Goal: Task Accomplishment & Management: Use online tool/utility

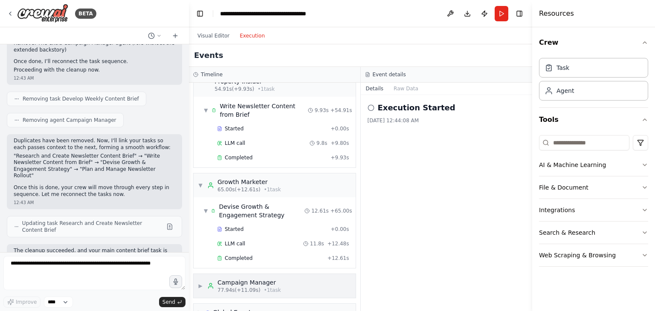
click at [285, 274] on div "▶ Campaign Manager 77.94s (+11.09s) • 1 task" at bounding box center [274, 286] width 162 height 24
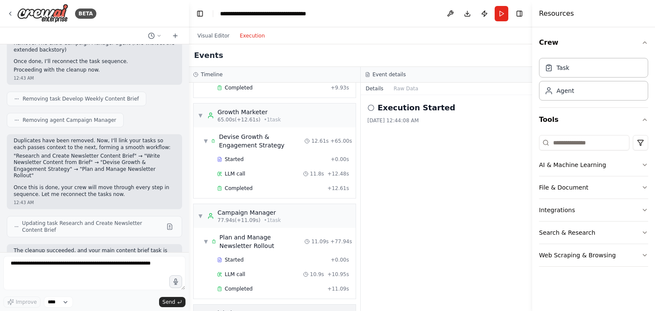
click at [309, 305] on div "▶ Global Events" at bounding box center [274, 313] width 162 height 17
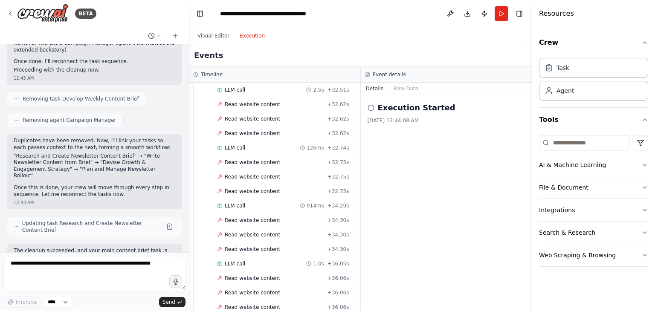
scroll to position [1321, 0]
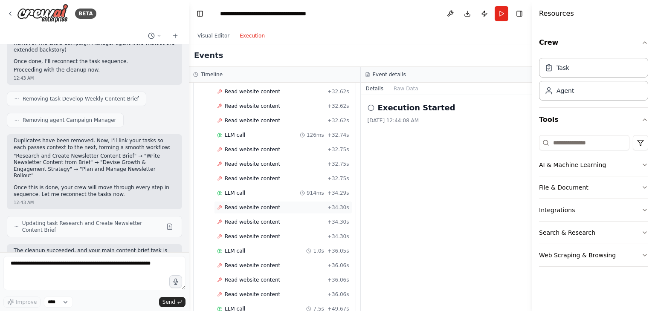
click at [268, 204] on span "Read website content" at bounding box center [252, 207] width 55 height 7
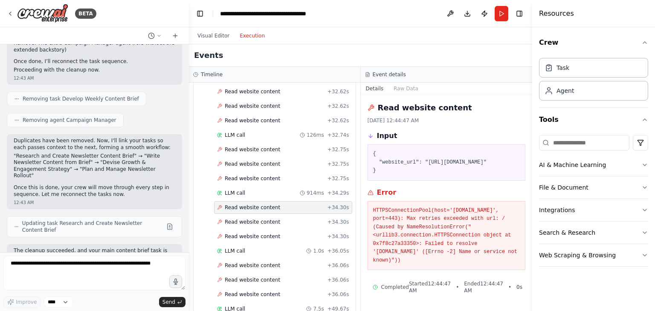
click at [383, 236] on pre "HTTPSConnectionPool(host='www.durbanpropertyinsider.co.za', port=443): Max retr…" at bounding box center [446, 236] width 147 height 58
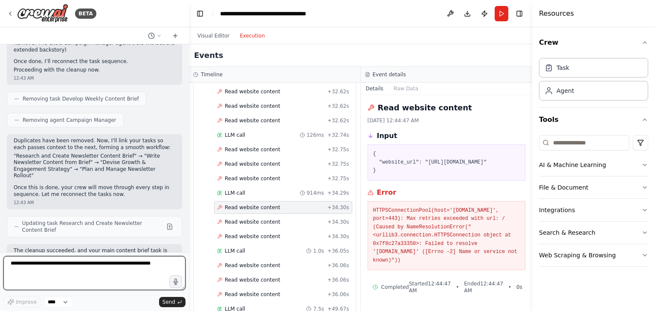
click at [90, 270] on textarea at bounding box center [94, 273] width 182 height 34
paste textarea "**********"
type textarea "**********"
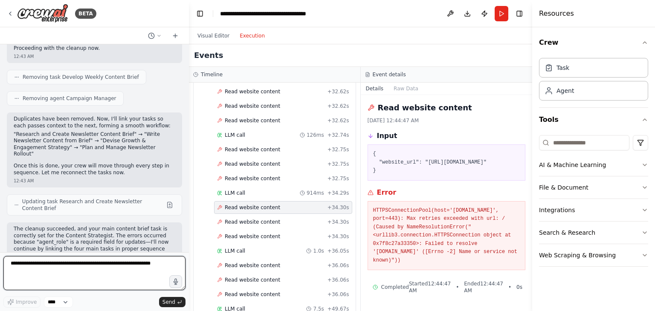
click at [188, 237] on div at bounding box center [186, 155] width 3 height 311
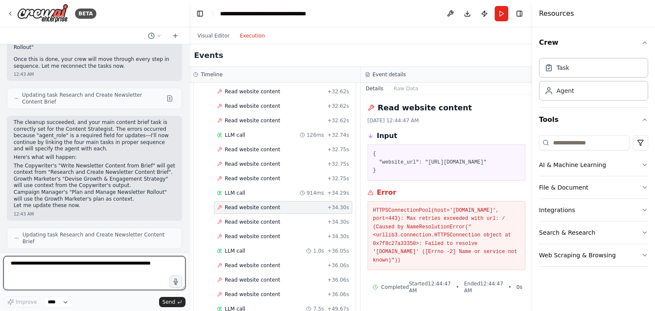
click at [151, 268] on textarea at bounding box center [94, 273] width 182 height 34
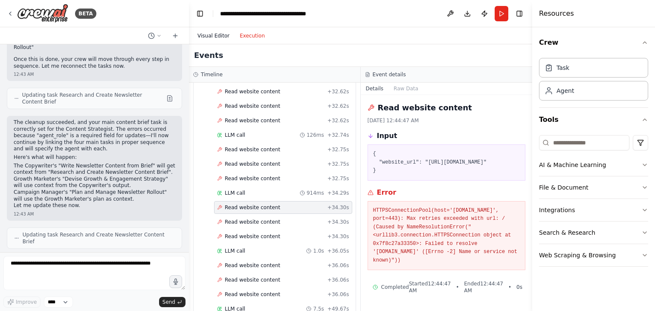
click at [209, 39] on button "Visual Editor" at bounding box center [213, 36] width 42 height 10
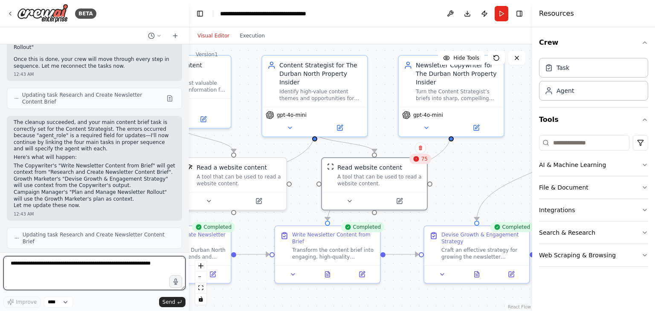
click at [110, 258] on textarea at bounding box center [94, 273] width 182 height 34
paste textarea "**********"
type textarea "**********"
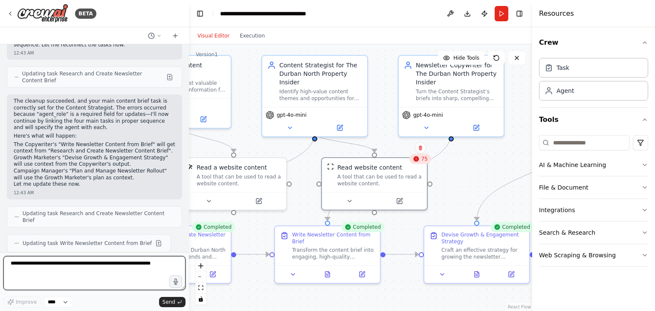
click at [186, 246] on div at bounding box center [186, 155] width 3 height 311
click at [186, 241] on div at bounding box center [186, 155] width 3 height 311
click at [186, 245] on div at bounding box center [186, 155] width 3 height 311
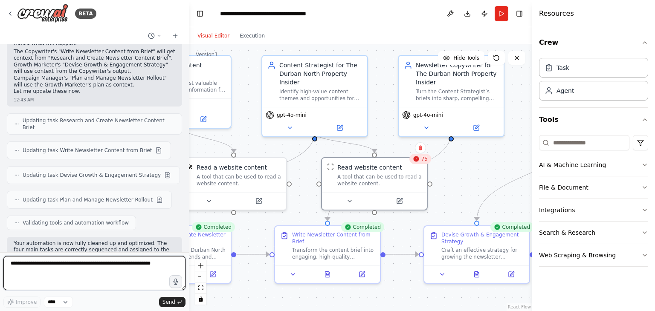
click at [186, 245] on div "BETA 12:27 AM Here’s how I’ll move forward: I’ll create four specialized agents…" at bounding box center [327, 155] width 655 height 311
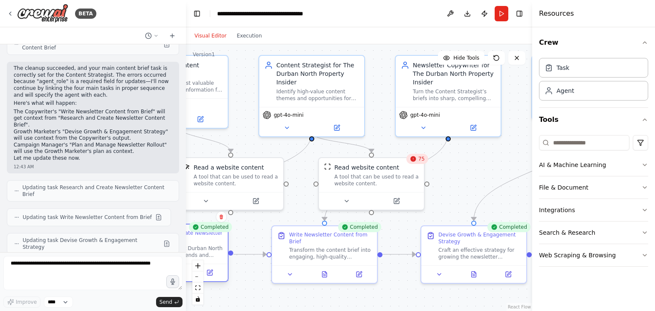
click at [186, 245] on div "Research and Create Newsletter Content Brief Research relevant Durban North lux…" at bounding box center [181, 244] width 83 height 29
click at [186, 245] on div "Research relevant Durban North luxury property trends and generate a strategic …" at bounding box center [181, 252] width 83 height 14
click at [182, 246] on div at bounding box center [183, 155] width 3 height 311
click at [170, 35] on icon at bounding box center [172, 35] width 7 height 7
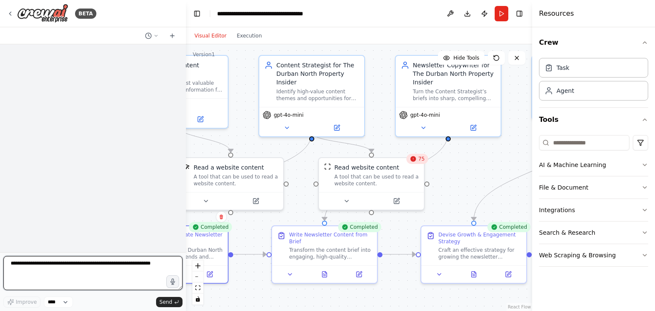
click at [62, 269] on textarea at bounding box center [92, 273] width 179 height 34
paste textarea "**********"
type textarea "**********"
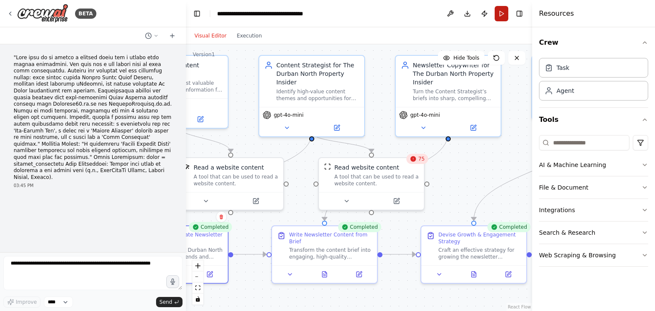
click at [504, 14] on button "Run" at bounding box center [501, 13] width 14 height 15
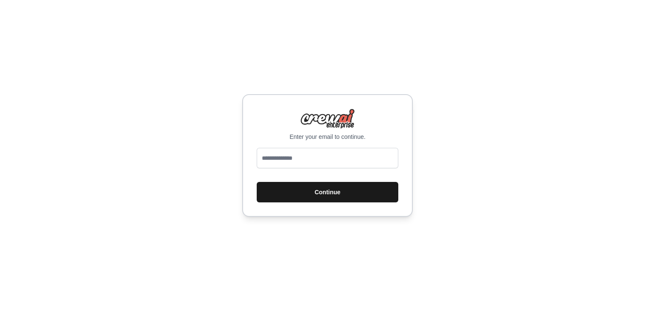
click at [324, 186] on button "Continue" at bounding box center [327, 192] width 141 height 20
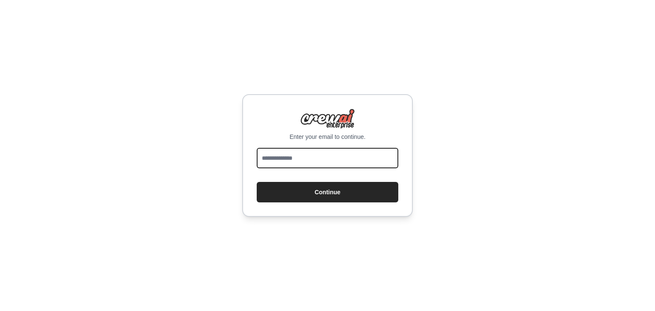
click at [344, 162] on input "email" at bounding box center [327, 158] width 141 height 20
type input "**********"
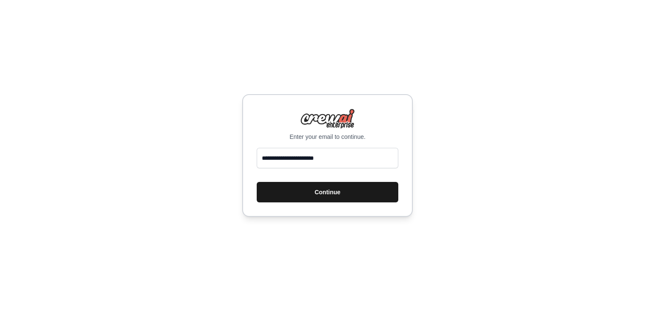
click at [326, 190] on button "Continue" at bounding box center [327, 192] width 141 height 20
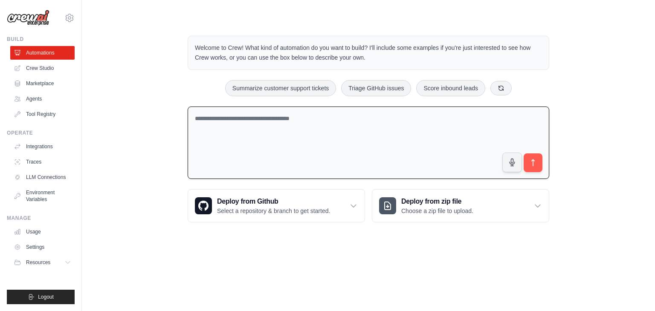
click at [329, 141] on textarea at bounding box center [368, 143] width 361 height 73
paste textarea "**********"
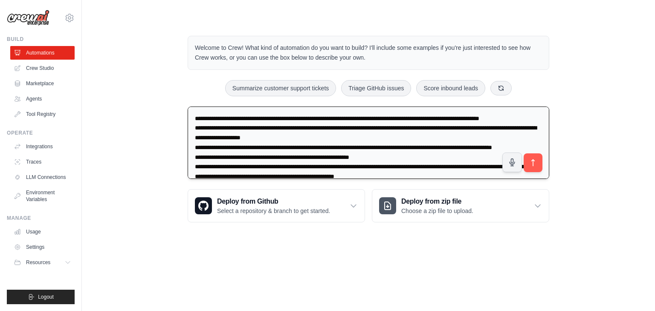
scroll to position [50, 0]
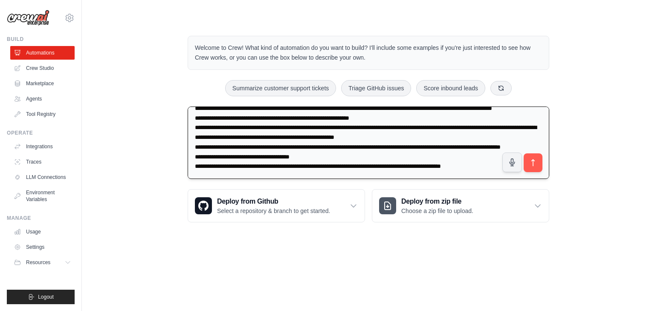
type textarea "**********"
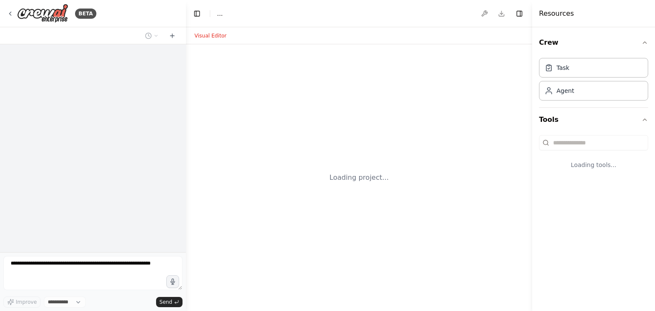
select select "****"
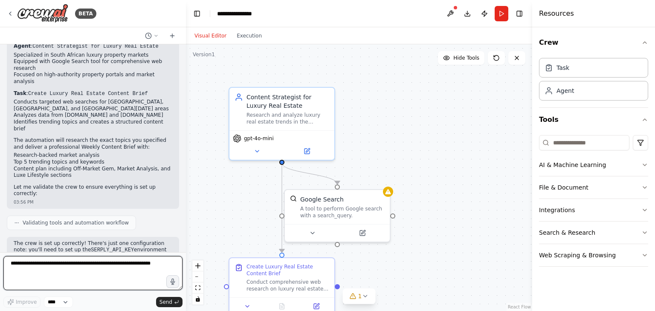
scroll to position [407, 0]
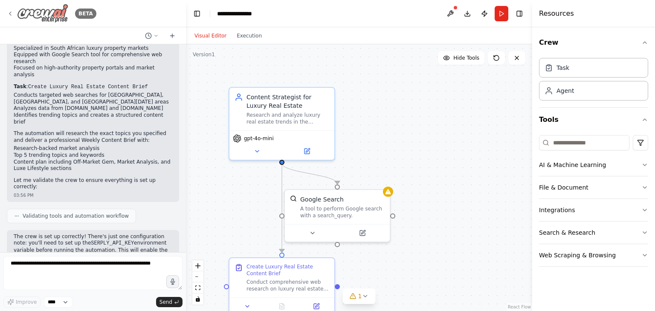
click at [12, 10] on icon at bounding box center [10, 13] width 7 height 7
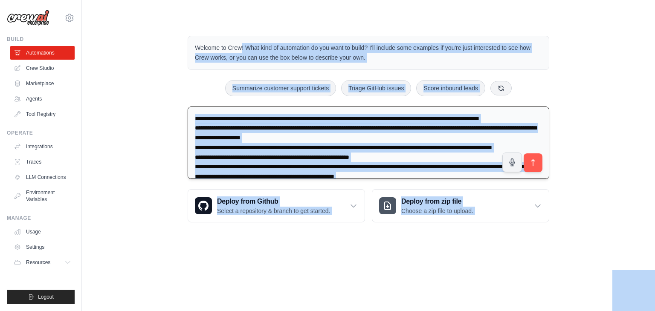
click at [549, 118] on textarea at bounding box center [368, 143] width 361 height 73
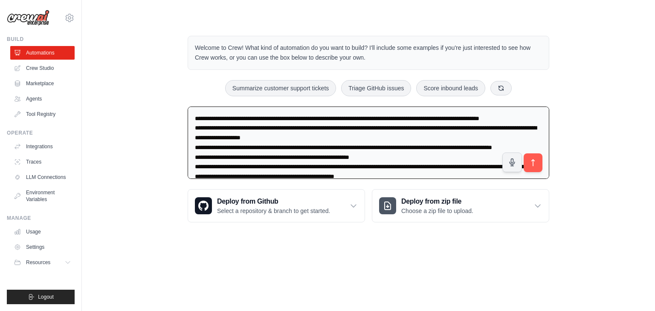
drag, startPoint x: 568, startPoint y: 133, endPoint x: 0, endPoint y: 80, distance: 570.1
click at [82, 80] on div "Welcome to Crew! What kind of automation do you want to build? I'll include som…" at bounding box center [368, 129] width 573 height 214
type textarea "**********"
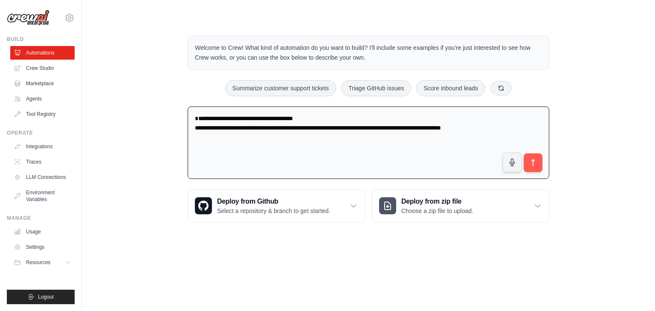
drag, startPoint x: 358, startPoint y: 114, endPoint x: 0, endPoint y: 83, distance: 358.5
click at [82, 83] on div "**********" at bounding box center [368, 129] width 573 height 214
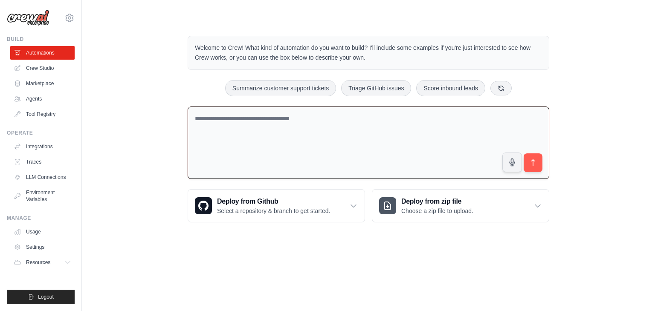
paste textarea "**********"
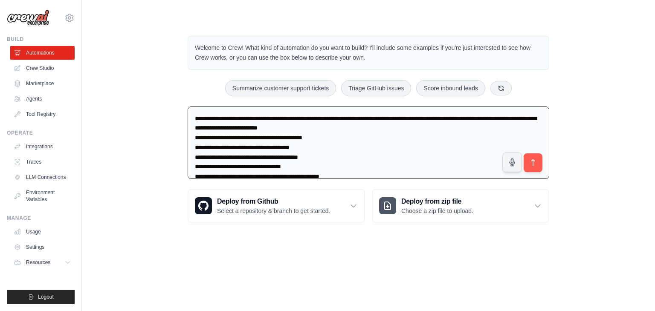
scroll to position [69, 0]
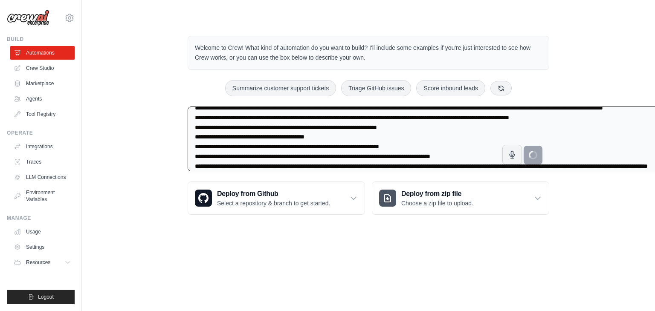
type textarea "**********"
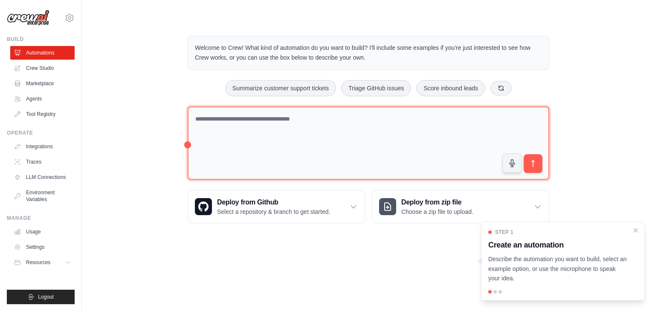
click at [341, 115] on textarea at bounding box center [368, 144] width 361 height 74
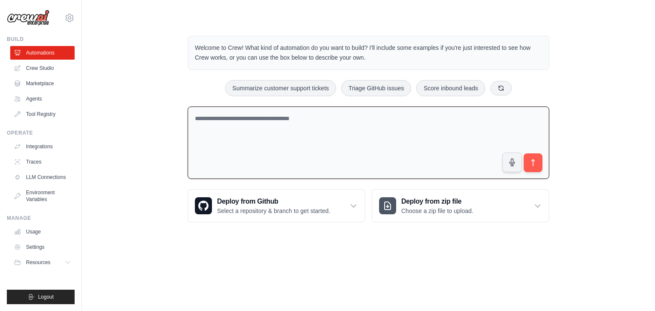
paste textarea "**********"
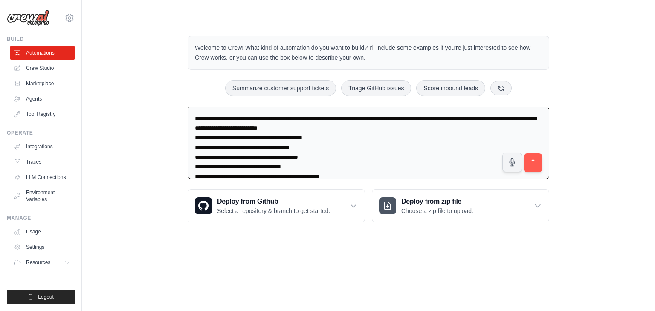
scroll to position [128, 0]
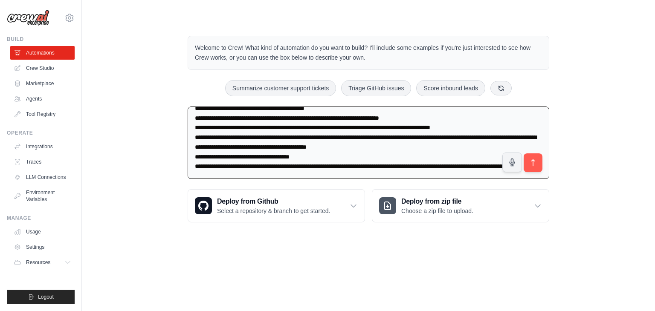
type textarea "**********"
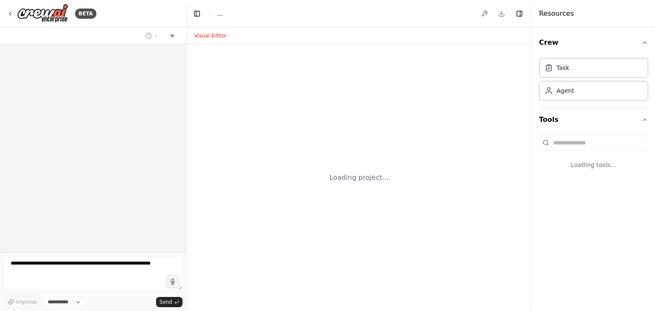
select select "****"
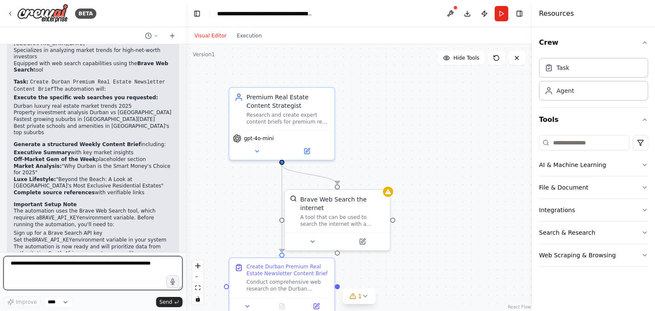
scroll to position [880, 0]
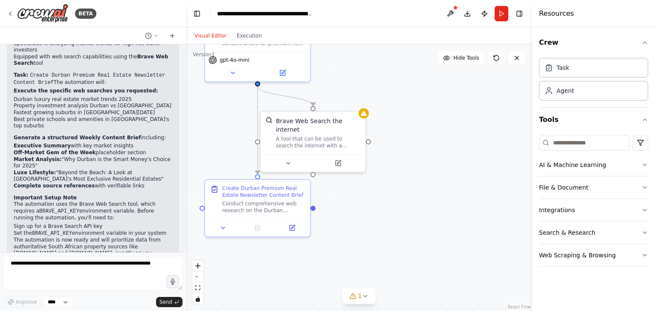
drag, startPoint x: 397, startPoint y: 166, endPoint x: 370, endPoint y: 67, distance: 102.6
click at [372, 77] on div ".deletable-edge-delete-btn { width: 20px; height: 20px; border: 0px solid #ffff…" at bounding box center [359, 177] width 346 height 267
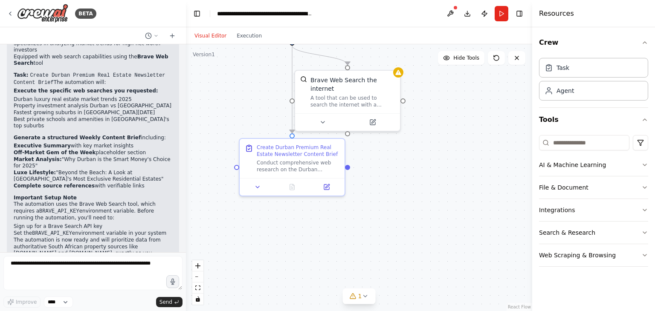
drag, startPoint x: 347, startPoint y: 222, endPoint x: 383, endPoint y: 191, distance: 47.1
click at [383, 191] on div ".deletable-edge-delete-btn { width: 20px; height: 20px; border: 0px solid #ffff…" at bounding box center [359, 177] width 346 height 267
click at [260, 190] on div at bounding box center [292, 184] width 105 height 17
click at [290, 170] on div "Conduct comprehensive web research on the Durban property market and create a s…" at bounding box center [298, 165] width 83 height 14
click at [326, 183] on icon at bounding box center [326, 185] width 5 height 5
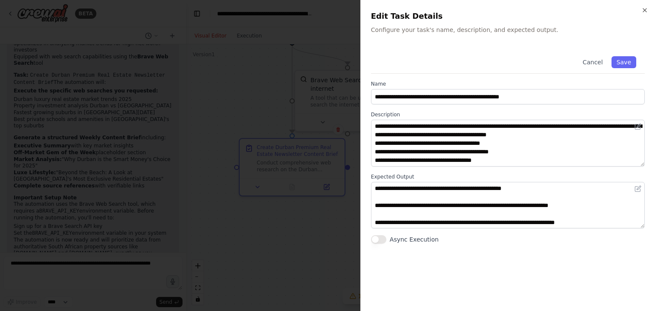
click at [622, 68] on div "Cancel Save" at bounding box center [508, 61] width 274 height 26
click at [384, 240] on button "Async Execution" at bounding box center [378, 239] width 15 height 9
click at [623, 63] on button "Save" at bounding box center [623, 62] width 25 height 12
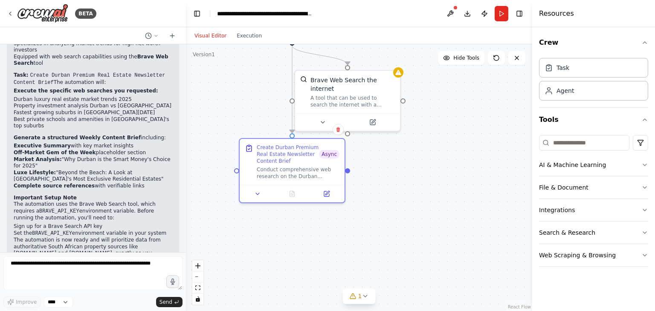
click at [445, 135] on div ".deletable-edge-delete-btn { width: 20px; height: 20px; border: 0px solid #ffff…" at bounding box center [359, 177] width 346 height 267
click at [367, 93] on div "A tool that can be used to search the internet with a search_query." at bounding box center [352, 100] width 84 height 14
click at [397, 81] on div "Brave Web Search the internet A tool that can be used to search the internet wi…" at bounding box center [347, 90] width 105 height 43
click at [331, 115] on button at bounding box center [322, 120] width 48 height 10
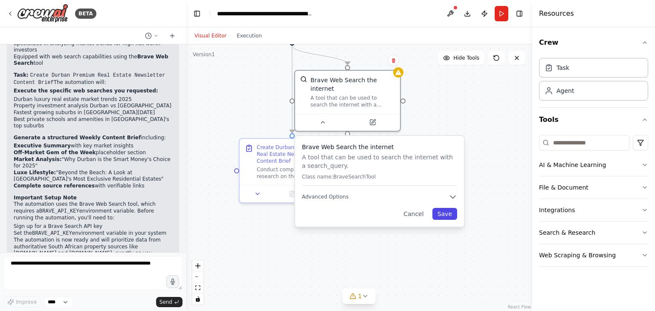
click at [441, 208] on button "Save" at bounding box center [444, 214] width 25 height 12
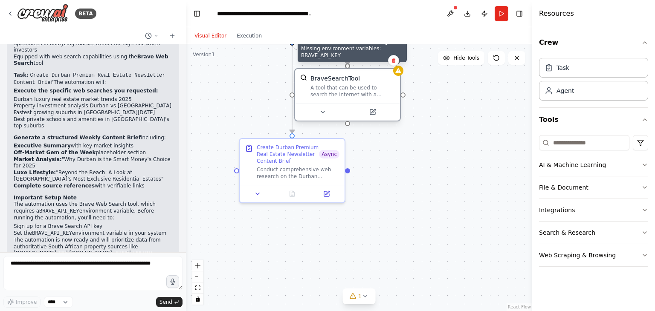
click at [397, 70] on icon at bounding box center [398, 70] width 6 height 5
click at [398, 72] on icon at bounding box center [398, 70] width 6 height 5
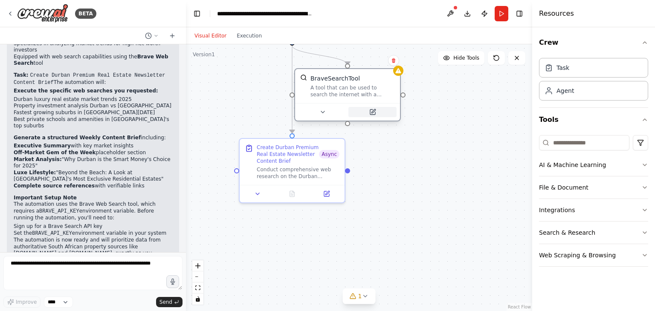
click at [375, 111] on icon at bounding box center [372, 112] width 7 height 7
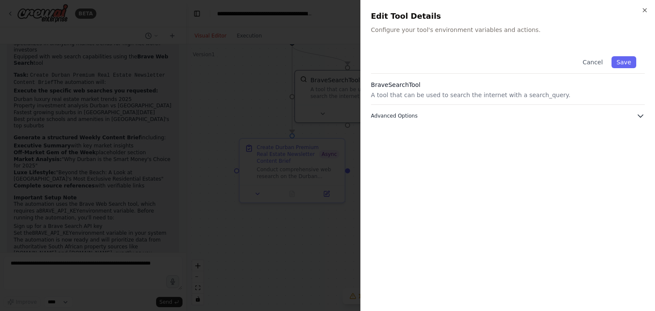
click at [644, 119] on icon "button" at bounding box center [640, 116] width 9 height 9
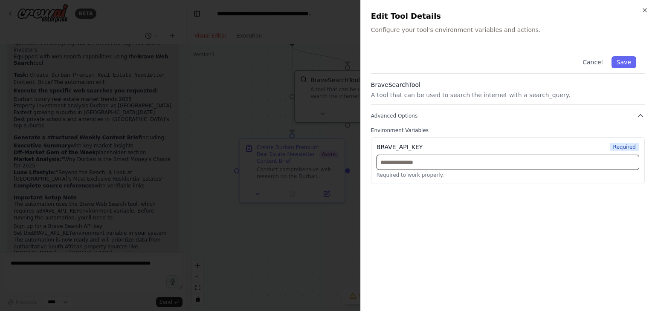
click at [608, 157] on input "text" at bounding box center [507, 162] width 263 height 15
click at [338, 223] on div at bounding box center [327, 155] width 655 height 311
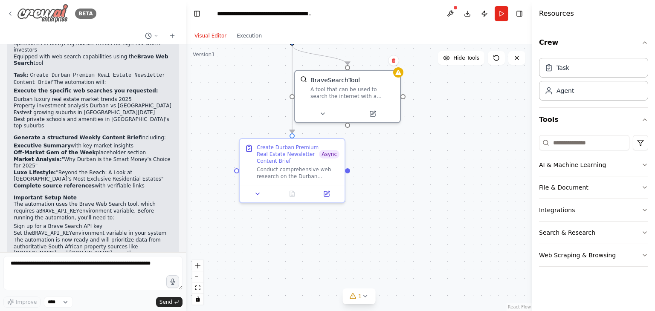
click at [10, 16] on icon at bounding box center [10, 13] width 7 height 7
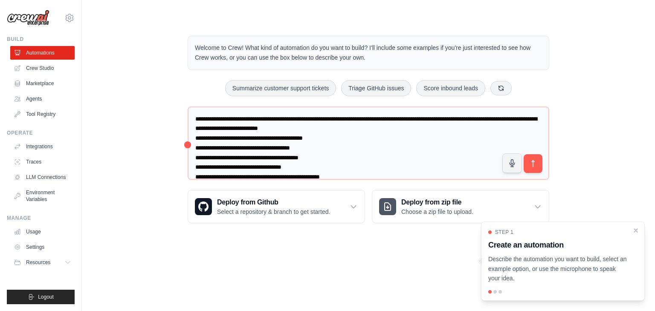
click at [488, 239] on h3 "Create an automation" at bounding box center [557, 245] width 139 height 12
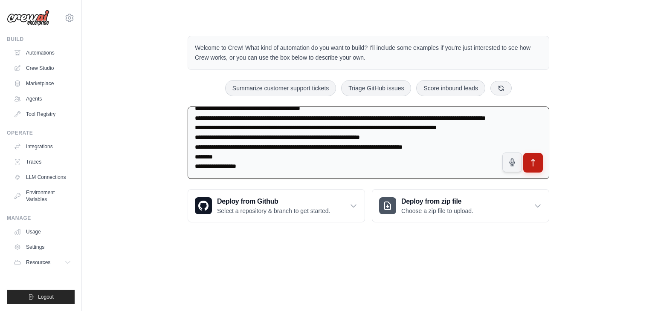
type textarea "**********"
click at [534, 156] on button "submit" at bounding box center [533, 163] width 20 height 20
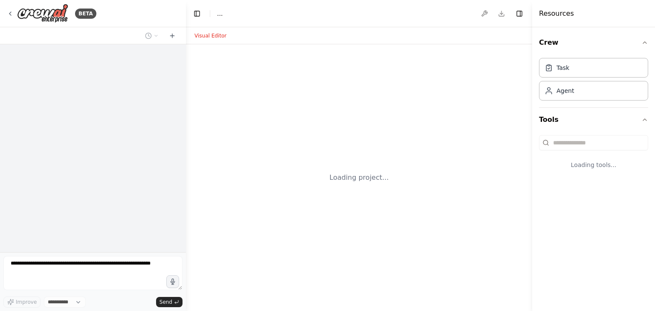
select select "****"
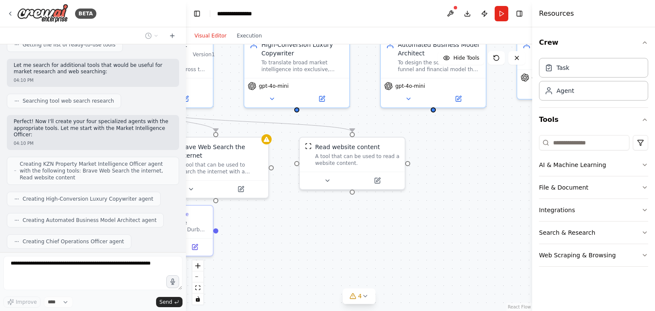
scroll to position [719, 0]
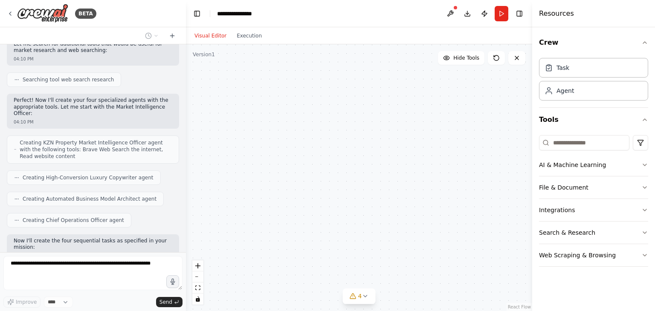
drag, startPoint x: 417, startPoint y: 281, endPoint x: 241, endPoint y: 271, distance: 176.3
click at [241, 271] on div "KZN Property Market Intelligence Officer To uncover high-value, monetizable ins…" at bounding box center [359, 177] width 346 height 267
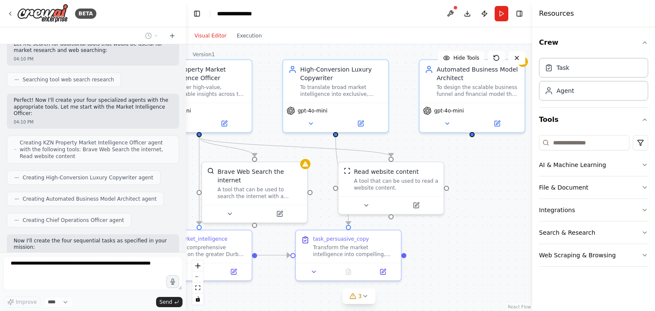
drag, startPoint x: 410, startPoint y: 205, endPoint x: 505, endPoint y: 187, distance: 96.3
click at [505, 187] on div ".deletable-edge-delete-btn { width: 20px; height: 20px; border: 0px solid #ffff…" at bounding box center [359, 177] width 346 height 267
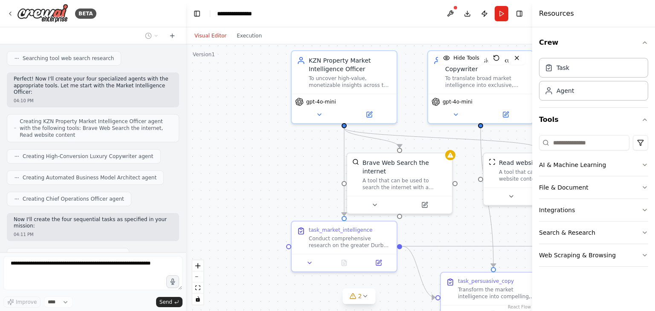
drag, startPoint x: 326, startPoint y: 238, endPoint x: 473, endPoint y: 229, distance: 147.7
click at [473, 229] on div ".deletable-edge-delete-btn { width: 20px; height: 20px; border: 0px solid #ffff…" at bounding box center [359, 177] width 346 height 267
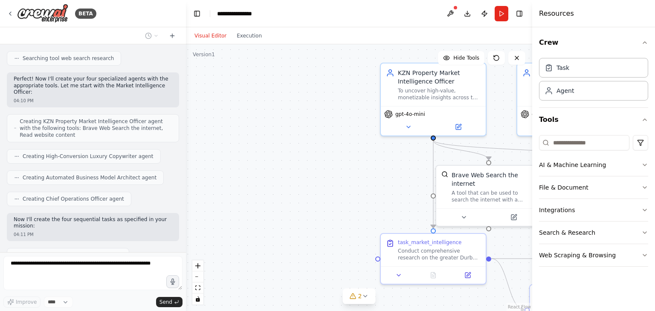
drag, startPoint x: 269, startPoint y: 181, endPoint x: 355, endPoint y: 193, distance: 87.0
click at [355, 193] on div ".deletable-edge-delete-btn { width: 20px; height: 20px; border: 0px solid #ffff…" at bounding box center [359, 177] width 346 height 267
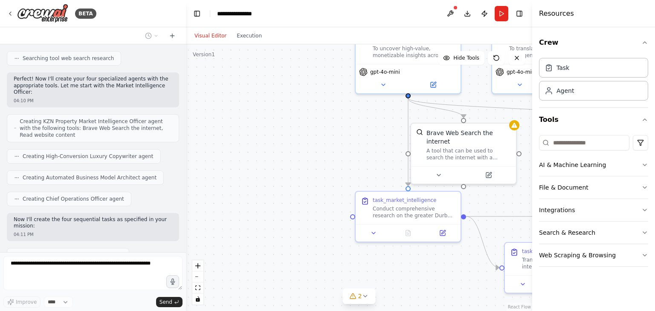
drag, startPoint x: 352, startPoint y: 191, endPoint x: 309, endPoint y: 128, distance: 75.8
click at [309, 128] on div ".deletable-edge-delete-btn { width: 20px; height: 20px; border: 0px solid #ffff…" at bounding box center [359, 177] width 346 height 267
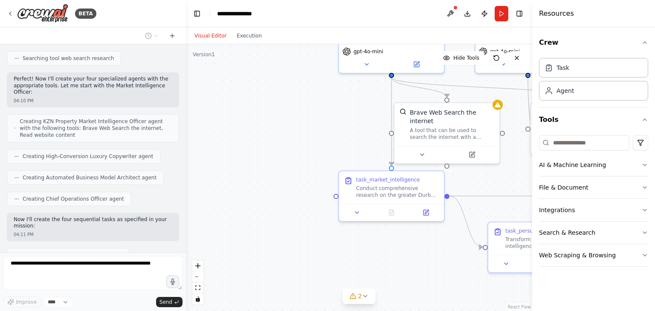
scroll to position [761, 0]
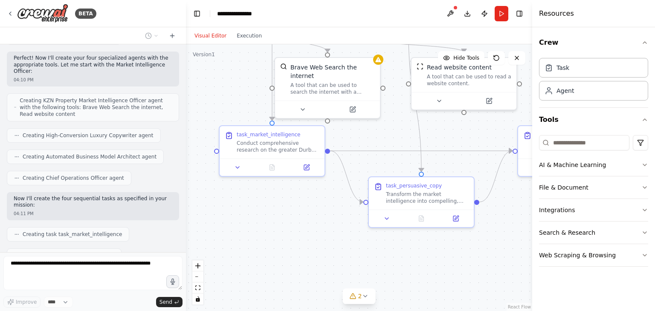
drag, startPoint x: 324, startPoint y: 246, endPoint x: 196, endPoint y: 196, distance: 137.5
click at [196, 196] on div ".deletable-edge-delete-btn { width: 20px; height: 20px; border: 0px solid #ffff…" at bounding box center [359, 177] width 346 height 267
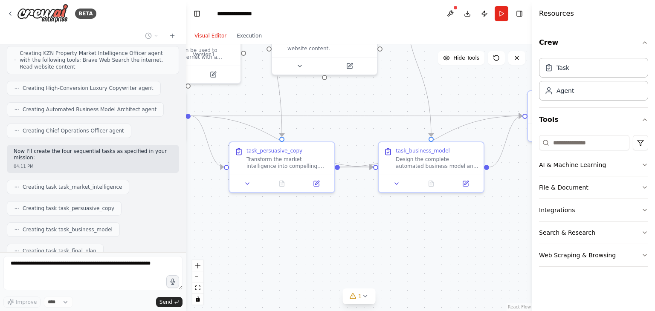
drag, startPoint x: 327, startPoint y: 257, endPoint x: 196, endPoint y: 226, distance: 134.9
click at [196, 226] on div ".deletable-edge-delete-btn { width: 20px; height: 20px; border: 0px solid #ffff…" at bounding box center [359, 177] width 346 height 267
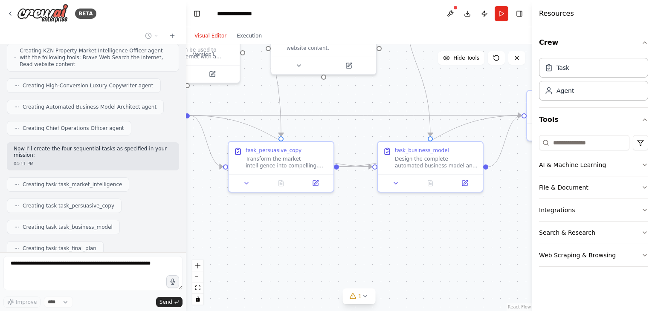
scroll to position [817, 0]
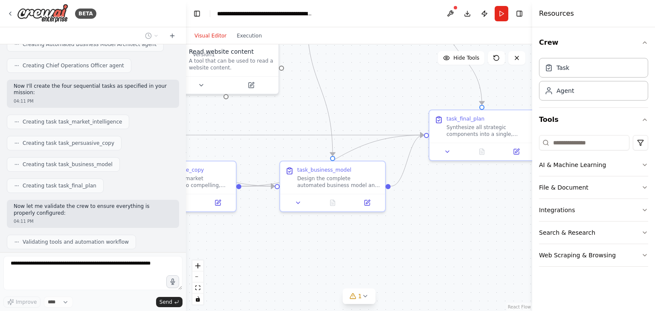
drag, startPoint x: 377, startPoint y: 237, endPoint x: 280, endPoint y: 256, distance: 99.5
click at [280, 256] on div ".deletable-edge-delete-btn { width: 20px; height: 20px; border: 0px solid #ffff…" at bounding box center [359, 177] width 346 height 267
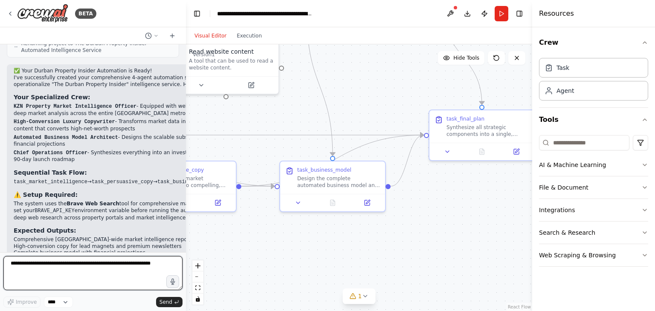
scroll to position [1135, 0]
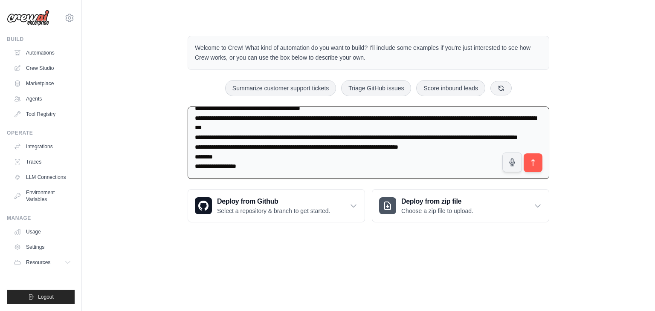
type textarea "**********"
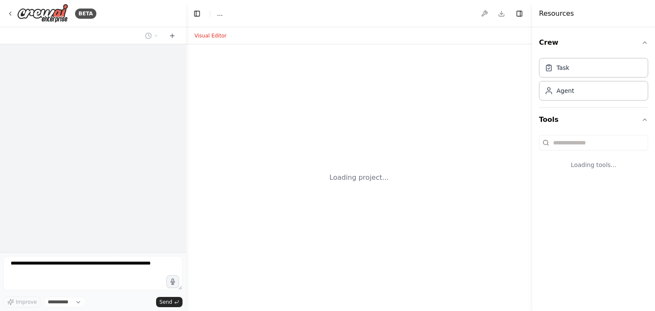
click at [537, 156] on div "Crew Task Agent Tools Loading tools..." at bounding box center [593, 169] width 123 height 284
select select "****"
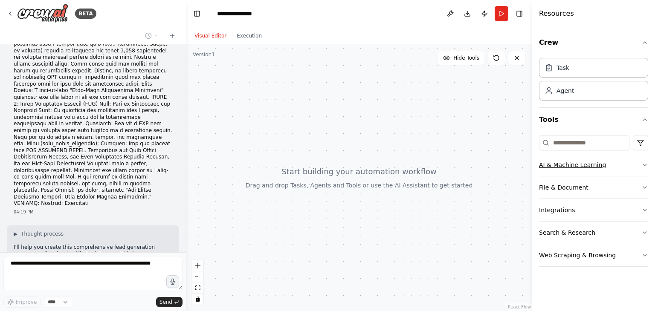
click at [644, 166] on icon "button" at bounding box center [644, 165] width 7 height 7
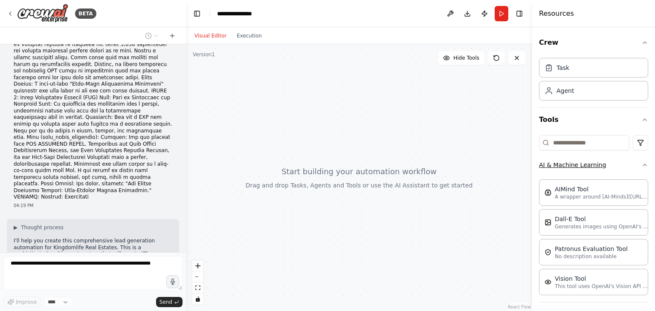
scroll to position [432, 0]
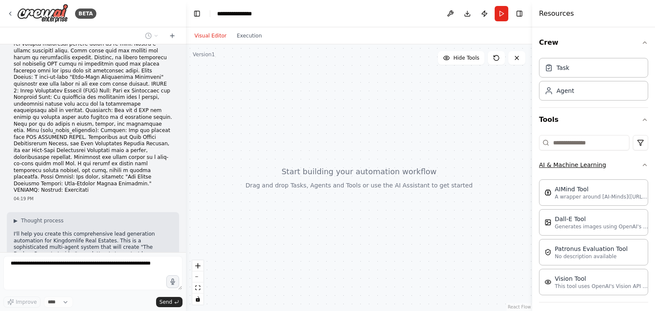
click at [641, 164] on icon "button" at bounding box center [644, 165] width 7 height 7
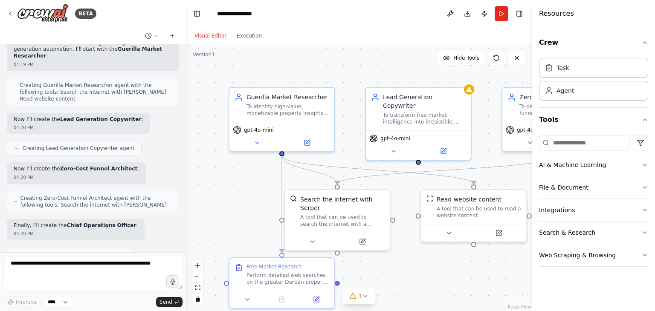
scroll to position [812, 0]
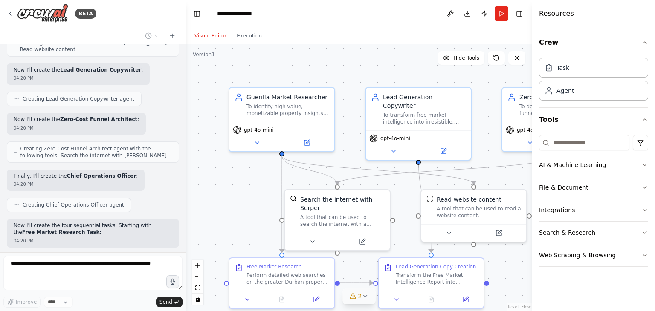
click at [364, 297] on icon at bounding box center [364, 296] width 3 height 2
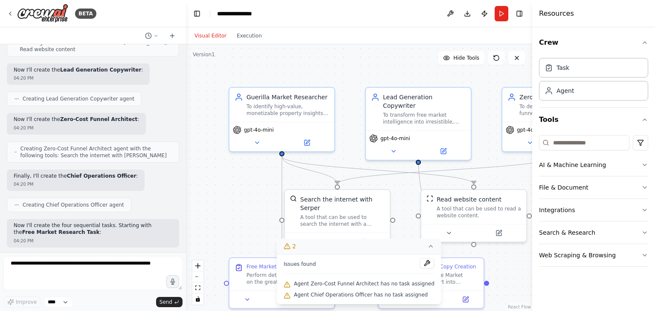
scroll to position [862, 0]
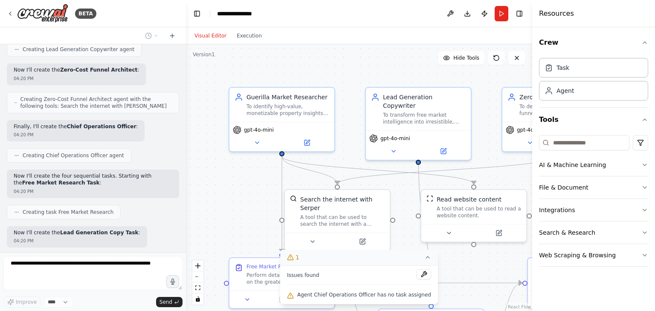
click at [383, 260] on button "1" at bounding box center [359, 258] width 158 height 16
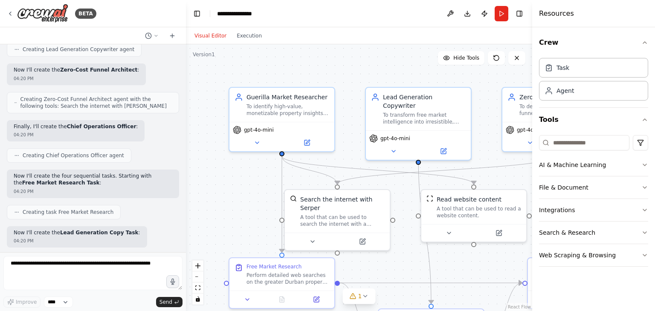
scroll to position [911, 0]
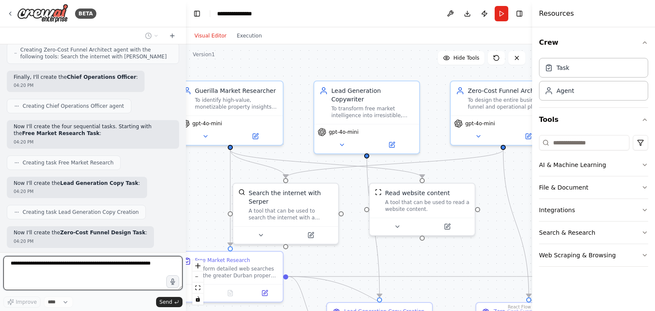
drag, startPoint x: 239, startPoint y: 192, endPoint x: 181, endPoint y: 185, distance: 58.5
click at [181, 185] on div "BETA 04:19 PM ▶ Thought process I'll help you create this comprehensive lead ge…" at bounding box center [327, 155] width 655 height 311
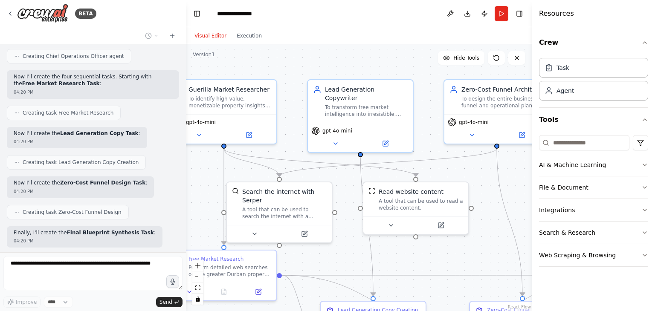
scroll to position [967, 0]
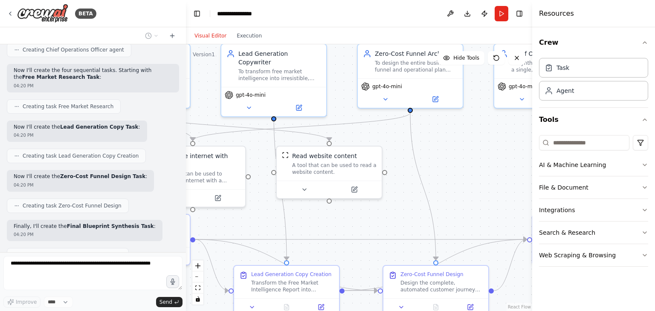
drag, startPoint x: 347, startPoint y: 251, endPoint x: 244, endPoint y: 208, distance: 112.3
click at [244, 208] on div ".deletable-edge-delete-btn { width: 20px; height: 20px; border: 0px solid #ffff…" at bounding box center [359, 177] width 346 height 267
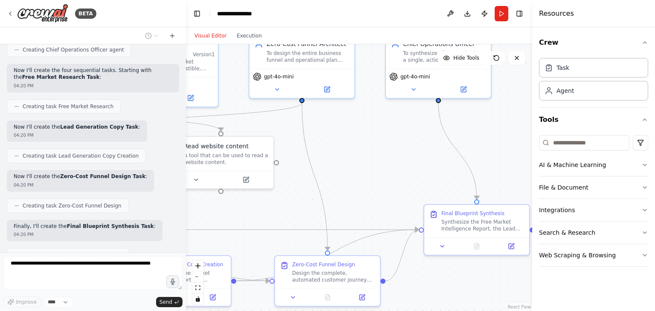
drag, startPoint x: 357, startPoint y: 220, endPoint x: 265, endPoint y: 218, distance: 91.2
click at [265, 218] on div ".deletable-edge-delete-btn { width: 20px; height: 20px; border: 0px solid #ffff…" at bounding box center [359, 177] width 346 height 267
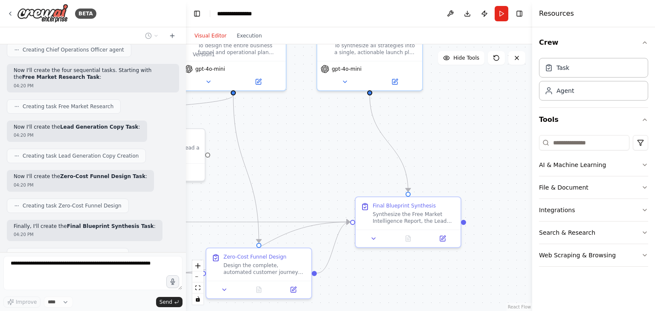
drag, startPoint x: 369, startPoint y: 185, endPoint x: 291, endPoint y: 175, distance: 78.1
click at [291, 175] on div ".deletable-edge-delete-btn { width: 20px; height: 20px; border: 0px solid #ffff…" at bounding box center [359, 177] width 346 height 267
drag, startPoint x: 302, startPoint y: 159, endPoint x: 392, endPoint y: 182, distance: 93.6
click at [392, 182] on div ".deletable-edge-delete-btn { width: 20px; height: 20px; border: 0px solid #ffff…" at bounding box center [359, 177] width 346 height 267
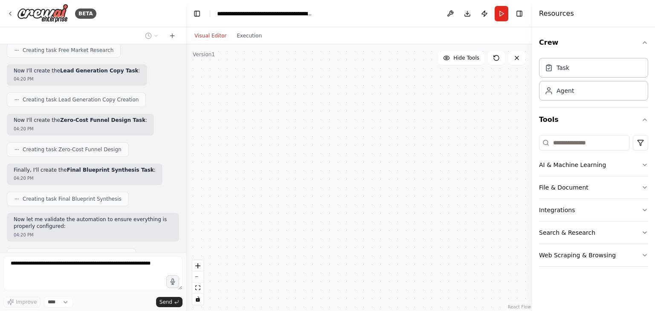
scroll to position [1030, 0]
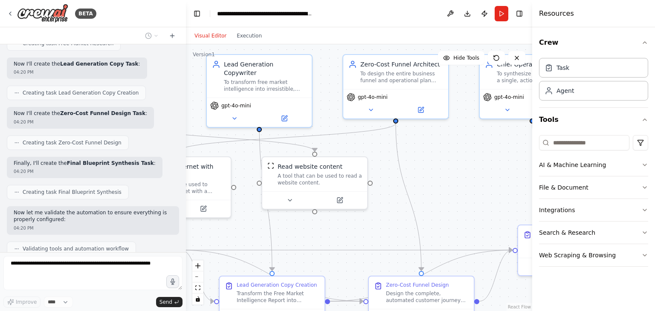
drag, startPoint x: 333, startPoint y: 145, endPoint x: 441, endPoint y: 155, distance: 107.8
click at [441, 155] on div ".deletable-edge-delete-btn { width: 20px; height: 20px; border: 0px solid #ffff…" at bounding box center [359, 177] width 346 height 267
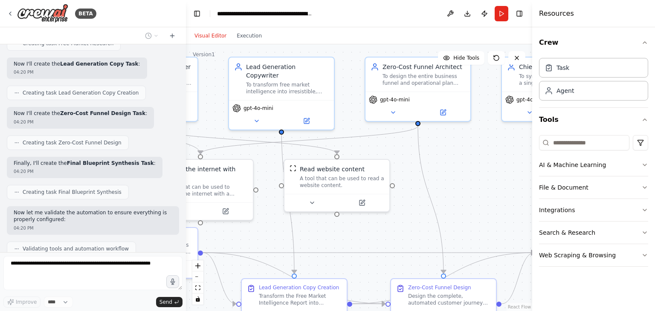
drag, startPoint x: 241, startPoint y: 234, endPoint x: 363, endPoint y: 213, distance: 123.7
click at [363, 213] on div ".deletable-edge-delete-btn { width: 20px; height: 20px; border: 0px solid #ffff…" at bounding box center [359, 177] width 346 height 267
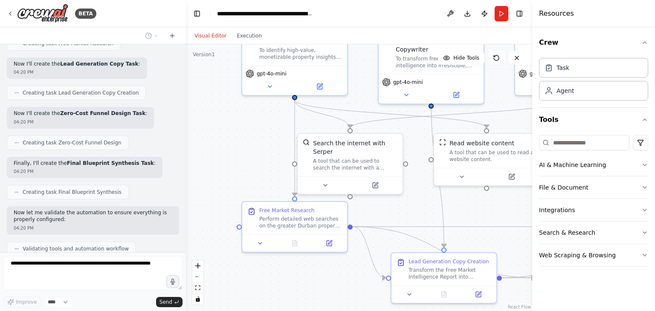
drag, startPoint x: 211, startPoint y: 181, endPoint x: 260, endPoint y: 173, distance: 49.7
click at [260, 173] on div ".deletable-edge-delete-btn { width: 20px; height: 20px; border: 0px solid #ffff…" at bounding box center [359, 177] width 346 height 267
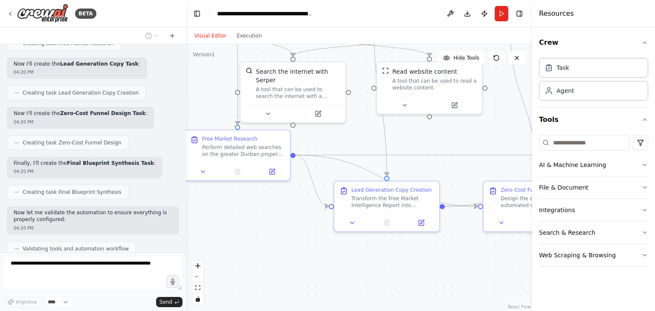
drag, startPoint x: 271, startPoint y: 281, endPoint x: 190, endPoint y: 213, distance: 106.1
click at [190, 213] on div ".deletable-edge-delete-btn { width: 20px; height: 20px; border: 0px solid #ffff…" at bounding box center [359, 177] width 346 height 267
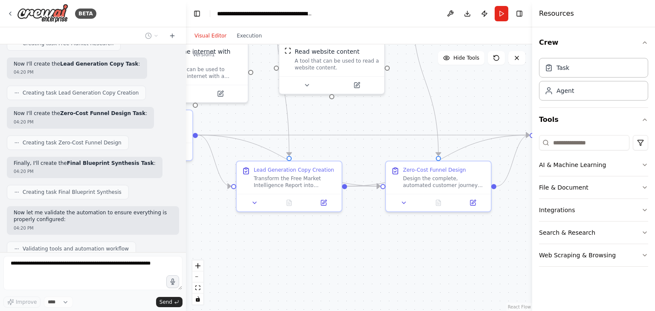
drag, startPoint x: 365, startPoint y: 248, endPoint x: 270, endPoint y: 229, distance: 97.0
click at [270, 229] on div ".deletable-edge-delete-btn { width: 20px; height: 20px; border: 0px solid #ffff…" at bounding box center [359, 177] width 346 height 267
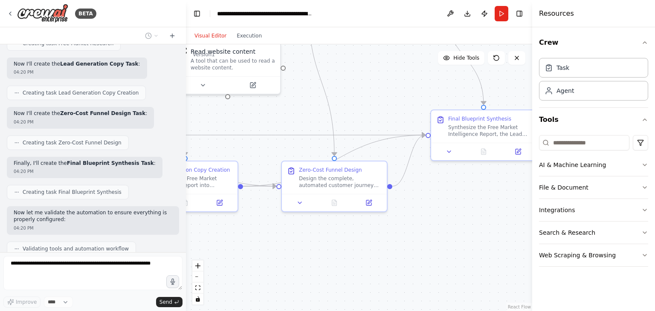
drag, startPoint x: 365, startPoint y: 224, endPoint x: 261, endPoint y: 224, distance: 104.0
click at [261, 224] on div ".deletable-edge-delete-btn { width: 20px; height: 20px; border: 0px solid #ffff…" at bounding box center [359, 177] width 346 height 267
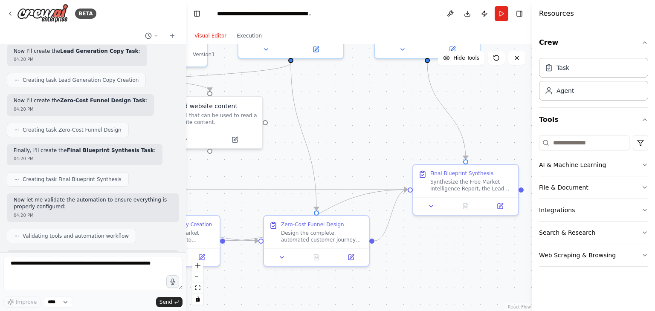
drag, startPoint x: 433, startPoint y: 191, endPoint x: 410, endPoint y: 249, distance: 61.8
click at [410, 249] on div ".deletable-edge-delete-btn { width: 20px; height: 20px; border: 0px solid #ffff…" at bounding box center [359, 177] width 346 height 267
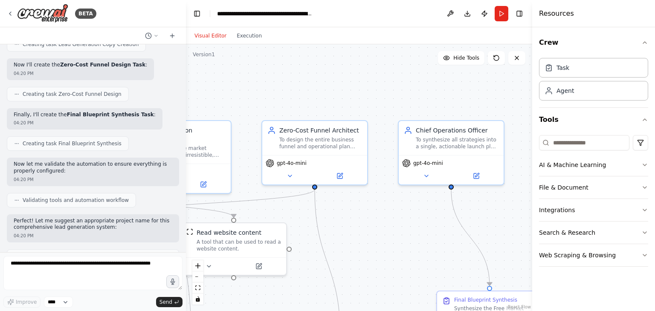
drag, startPoint x: 352, startPoint y: 107, endPoint x: 381, endPoint y: 231, distance: 126.9
click at [381, 231] on div ".deletable-edge-delete-btn { width: 20px; height: 20px; border: 0px solid #ffff…" at bounding box center [359, 177] width 346 height 267
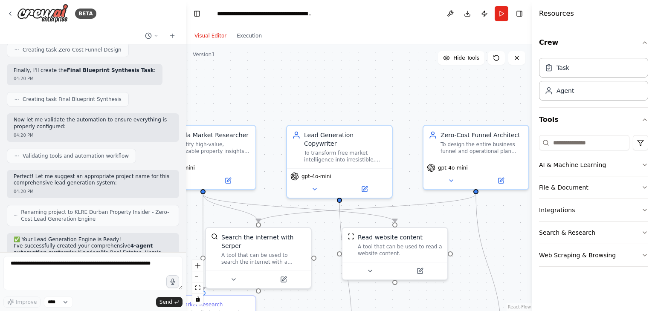
drag, startPoint x: 329, startPoint y: 71, endPoint x: 491, endPoint y: 75, distance: 162.0
click at [491, 75] on div ".deletable-edge-delete-btn { width: 20px; height: 20px; border: 0px solid #ffff…" at bounding box center [359, 177] width 346 height 267
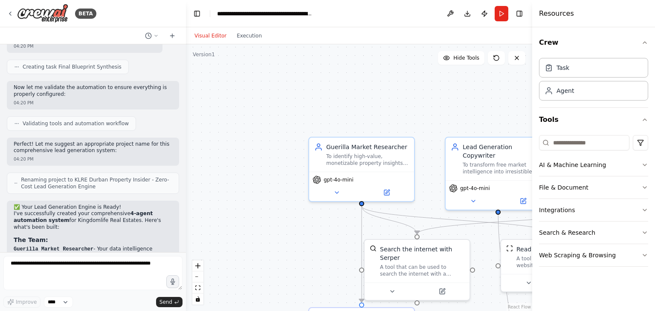
drag, startPoint x: 325, startPoint y: 91, endPoint x: 485, endPoint y: 104, distance: 160.3
click at [485, 104] on div ".deletable-edge-delete-btn { width: 20px; height: 20px; border: 0px solid #ffff…" at bounding box center [359, 177] width 346 height 267
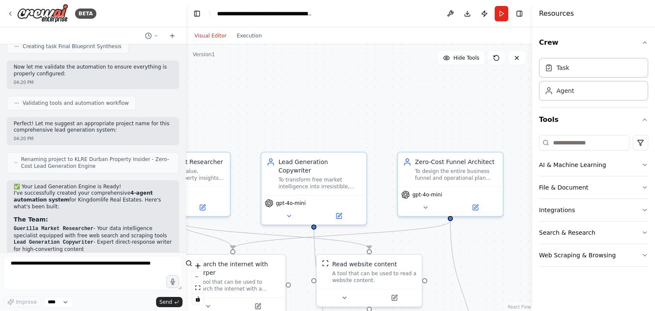
drag, startPoint x: 485, startPoint y: 104, endPoint x: 305, endPoint y: 118, distance: 180.0
click at [297, 116] on div ".deletable-edge-delete-btn { width: 20px; height: 20px; border: 0px solid #ffff…" at bounding box center [359, 177] width 346 height 267
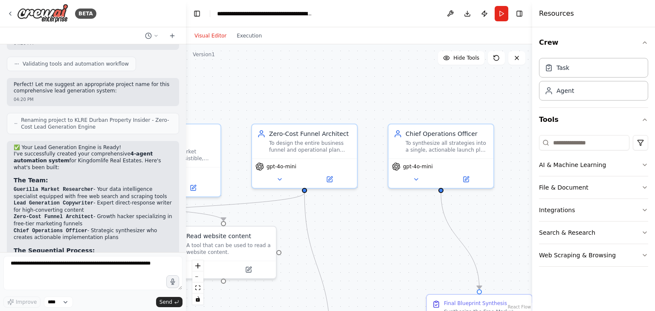
drag, startPoint x: 458, startPoint y: 123, endPoint x: 313, endPoint y: 96, distance: 147.4
click at [313, 96] on div ".deletable-edge-delete-btn { width: 20px; height: 20px; border: 0px solid #ffff…" at bounding box center [359, 177] width 346 height 267
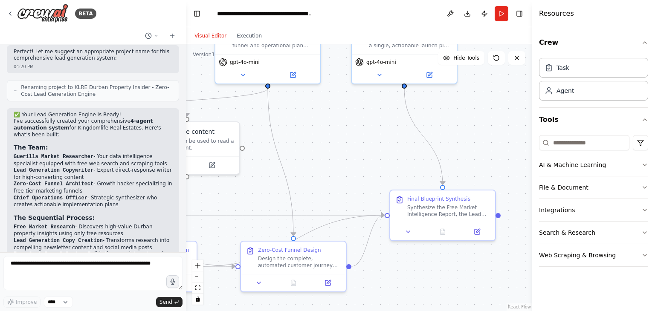
drag, startPoint x: 515, startPoint y: 150, endPoint x: 477, endPoint y: 47, distance: 110.1
click at [477, 47] on div ".deletable-edge-delete-btn { width: 20px; height: 20px; border: 0px solid #ffff…" at bounding box center [359, 177] width 346 height 267
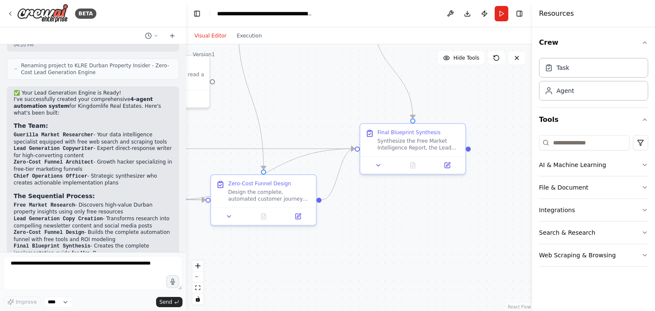
drag, startPoint x: 485, startPoint y: 152, endPoint x: 453, endPoint y: 49, distance: 107.4
click at [453, 49] on div ".deletable-edge-delete-btn { width: 20px; height: 20px; border: 0px solid #ffff…" at bounding box center [359, 177] width 346 height 267
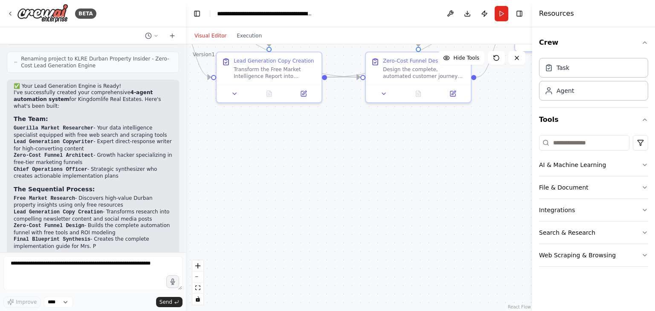
drag, startPoint x: 347, startPoint y: 224, endPoint x: 505, endPoint y: 137, distance: 180.1
click at [505, 137] on div ".deletable-edge-delete-btn { width: 20px; height: 20px; border: 0px solid #ffff…" at bounding box center [359, 177] width 346 height 267
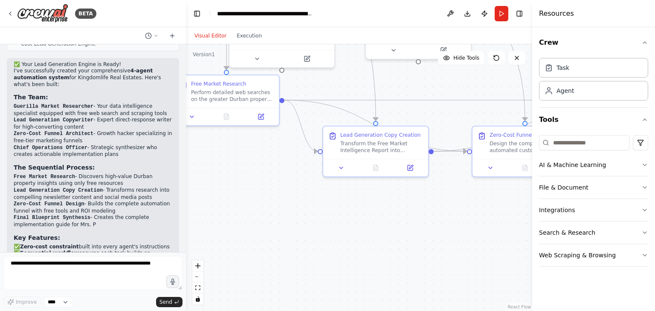
drag, startPoint x: 332, startPoint y: 165, endPoint x: 473, endPoint y: 273, distance: 177.5
click at [473, 273] on div ".deletable-edge-delete-btn { width: 20px; height: 20px; border: 0px solid #ffff…" at bounding box center [359, 177] width 346 height 267
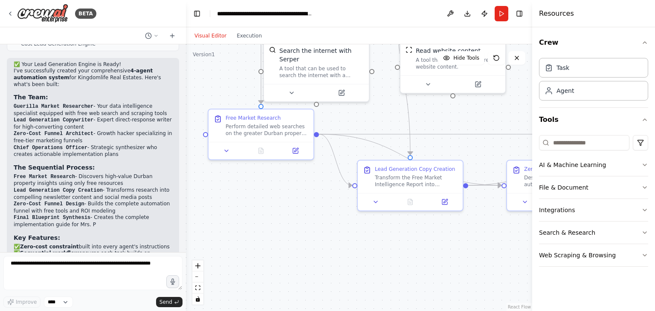
scroll to position [1305, 0]
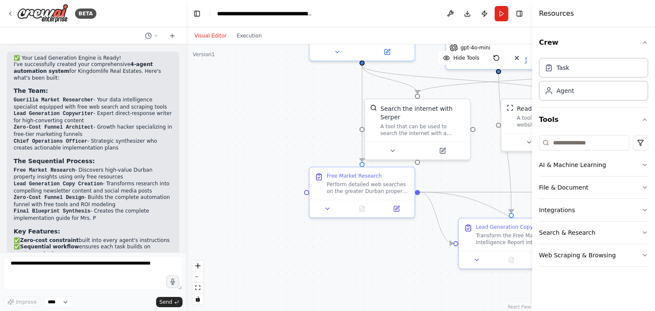
drag, startPoint x: 297, startPoint y: 219, endPoint x: 411, endPoint y: 299, distance: 139.8
click at [411, 299] on div ".deletable-edge-delete-btn { width: 20px; height: 20px; border: 0px solid #ffff…" at bounding box center [359, 177] width 346 height 267
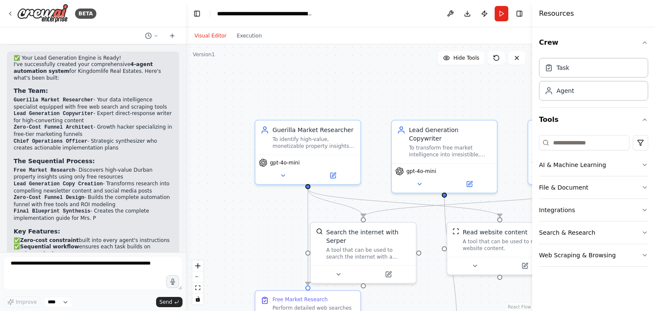
drag, startPoint x: 330, startPoint y: 152, endPoint x: 261, endPoint y: 256, distance: 124.8
click at [261, 256] on div ".deletable-edge-delete-btn { width: 20px; height: 20px; border: 0px solid #ffff…" at bounding box center [359, 177] width 346 height 267
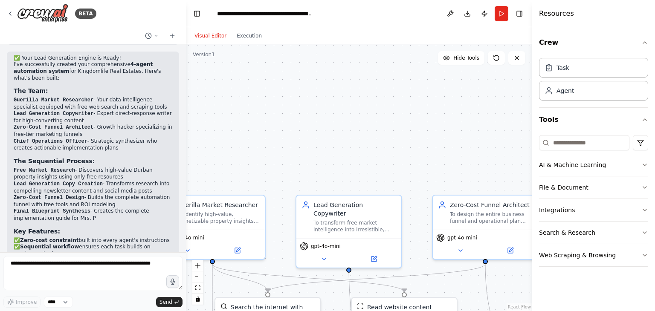
drag, startPoint x: 465, startPoint y: 78, endPoint x: 372, endPoint y: 150, distance: 118.2
click at [372, 150] on div ".deletable-edge-delete-btn { width: 20px; height: 20px; border: 0px solid #ffff…" at bounding box center [359, 177] width 346 height 267
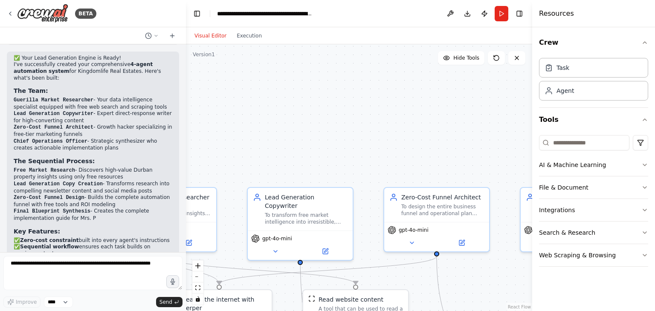
drag, startPoint x: 437, startPoint y: 156, endPoint x: 394, endPoint y: 149, distance: 44.0
click at [394, 149] on div ".deletable-edge-delete-btn { width: 20px; height: 20px; border: 0px solid #ffff…" at bounding box center [359, 177] width 346 height 267
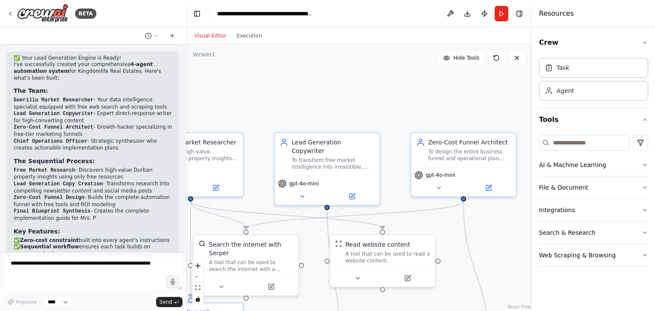
drag, startPoint x: 365, startPoint y: 150, endPoint x: 392, endPoint y: 95, distance: 61.2
click at [392, 95] on div ".deletable-edge-delete-btn { width: 20px; height: 20px; border: 0px solid #ffff…" at bounding box center [359, 177] width 346 height 267
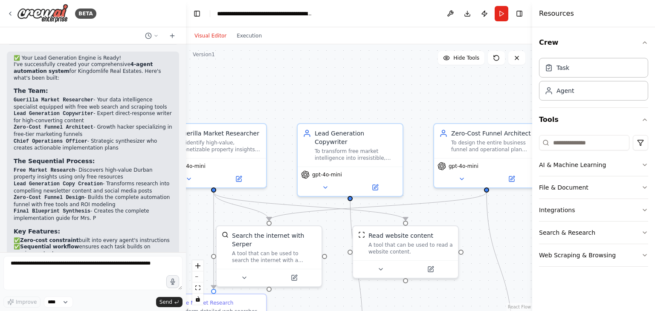
drag, startPoint x: 268, startPoint y: 116, endPoint x: 291, endPoint y: 107, distance: 24.7
click at [291, 107] on div ".deletable-edge-delete-btn { width: 20px; height: 20px; border: 0px solid #ffff…" at bounding box center [359, 177] width 346 height 267
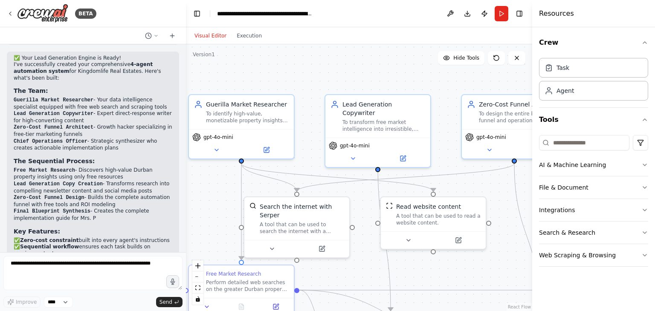
drag, startPoint x: 315, startPoint y: 94, endPoint x: 343, endPoint y: 64, distance: 40.4
click at [343, 64] on div ".deletable-edge-delete-btn { width: 20px; height: 20px; border: 0px solid #ffff…" at bounding box center [359, 177] width 346 height 267
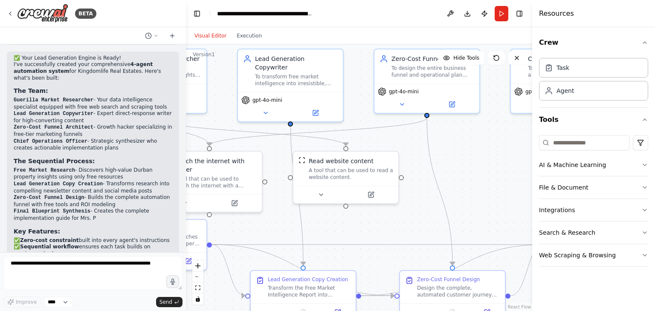
drag, startPoint x: 486, startPoint y: 188, endPoint x: 399, endPoint y: 143, distance: 98.2
click at [399, 143] on div ".deletable-edge-delete-btn { width: 20px; height: 20px; border: 0px solid #ffff…" at bounding box center [359, 177] width 346 height 267
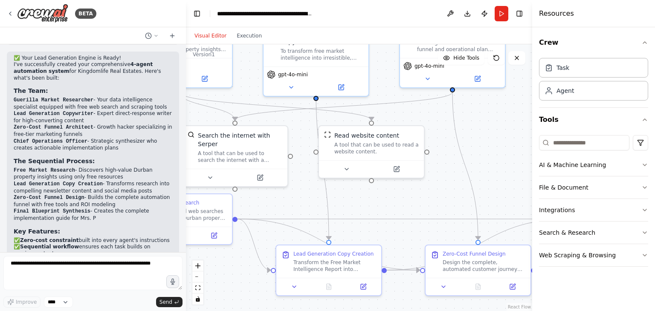
drag, startPoint x: 360, startPoint y: 214, endPoint x: 375, endPoint y: 199, distance: 21.4
click at [375, 199] on div ".deletable-edge-delete-btn { width: 20px; height: 20px; border: 0px solid #ffff…" at bounding box center [359, 177] width 346 height 267
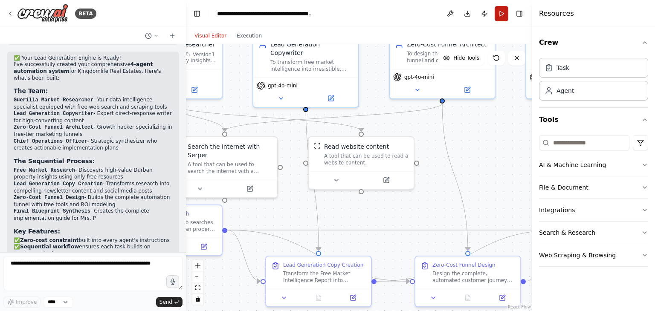
click at [503, 14] on button "Run" at bounding box center [501, 13] width 14 height 15
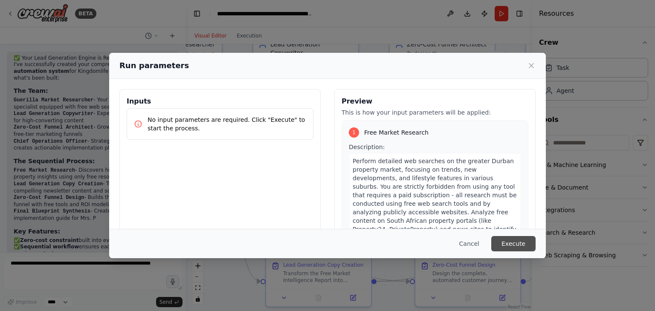
click at [515, 242] on button "Execute" at bounding box center [513, 243] width 44 height 15
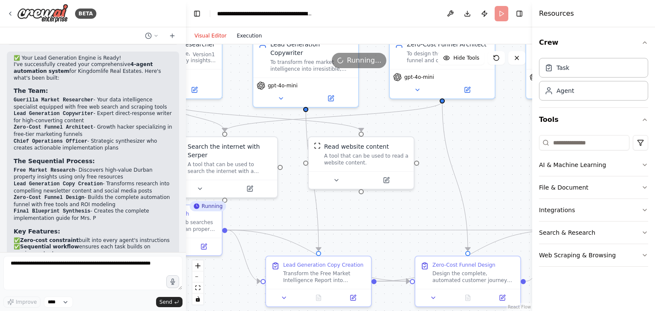
click at [247, 35] on button "Execution" at bounding box center [248, 36] width 35 height 10
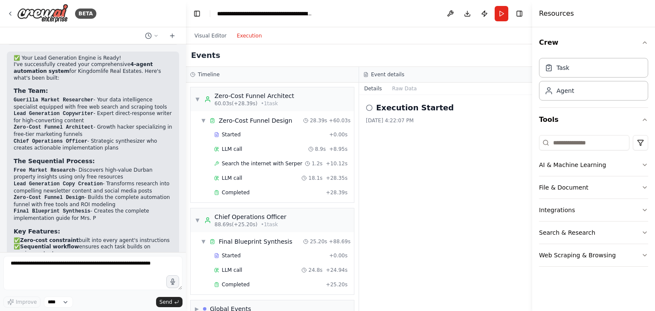
scroll to position [312, 0]
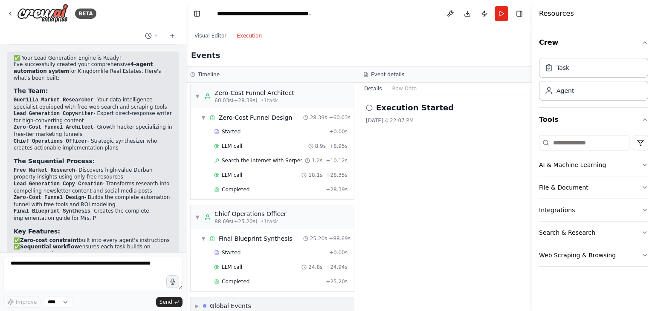
click at [326, 297] on div "▶ Global Events" at bounding box center [271, 305] width 163 height 17
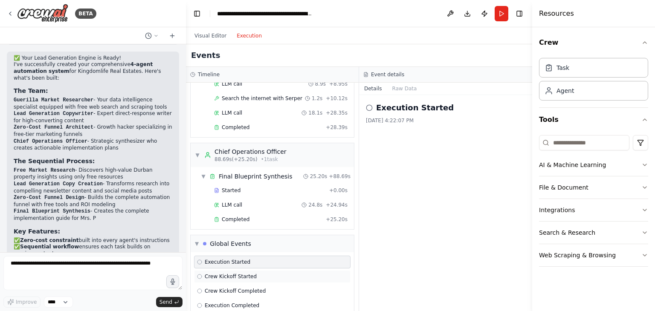
click at [255, 273] on div "Crew Kickoff Started" at bounding box center [272, 276] width 150 height 7
click at [247, 259] on div "Execution Started" at bounding box center [272, 262] width 150 height 7
click at [247, 299] on div "Execution Completed" at bounding box center [272, 305] width 156 height 13
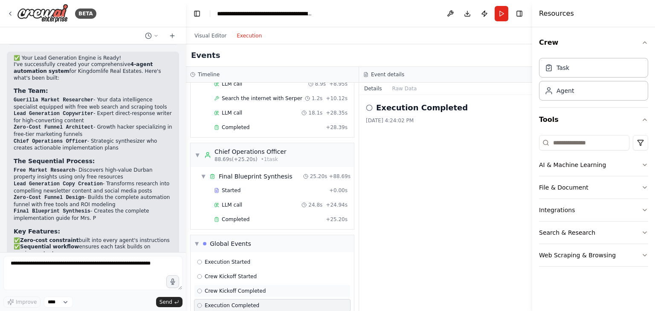
click at [247, 288] on span "Crew Kickoff Completed" at bounding box center [235, 291] width 61 height 7
click at [247, 213] on div "Completed + 25.20s" at bounding box center [280, 219] width 139 height 13
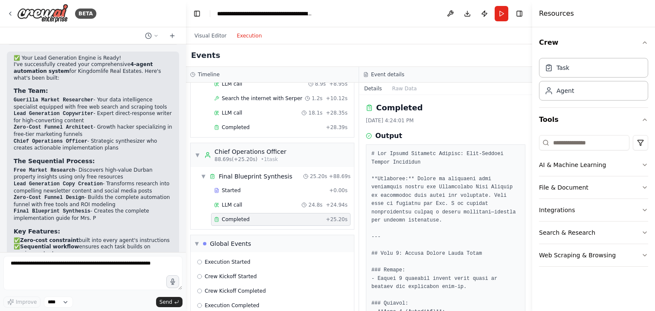
click at [531, 164] on button "Toggle Sidebar" at bounding box center [531, 155] width 7 height 311
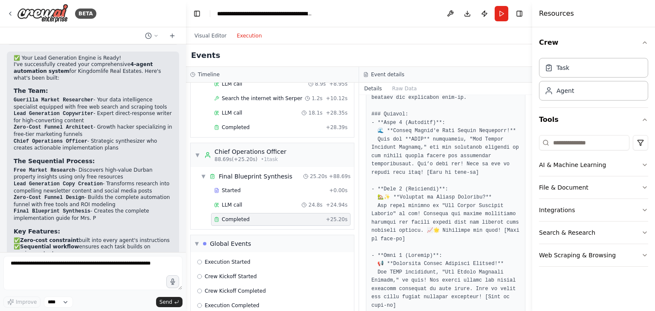
click at [529, 188] on button "Toggle Sidebar" at bounding box center [531, 155] width 7 height 311
click at [529, 212] on button "Toggle Sidebar" at bounding box center [531, 155] width 7 height 311
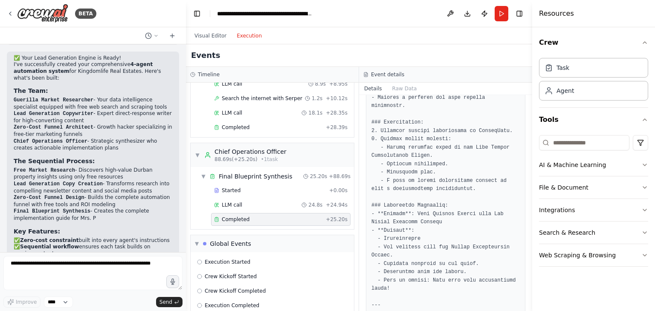
scroll to position [1135, 0]
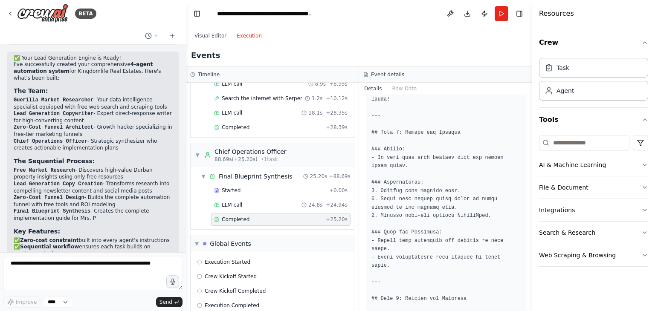
click at [530, 283] on button "Toggle Sidebar" at bounding box center [531, 155] width 7 height 311
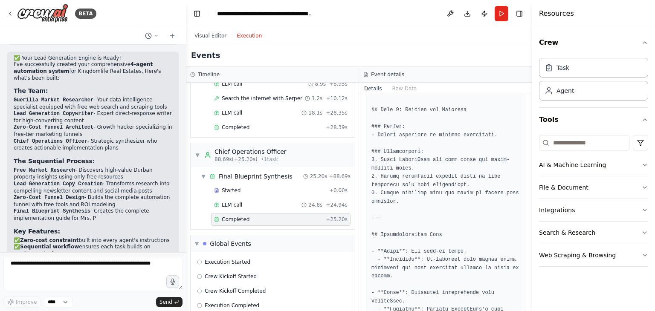
scroll to position [1428, 0]
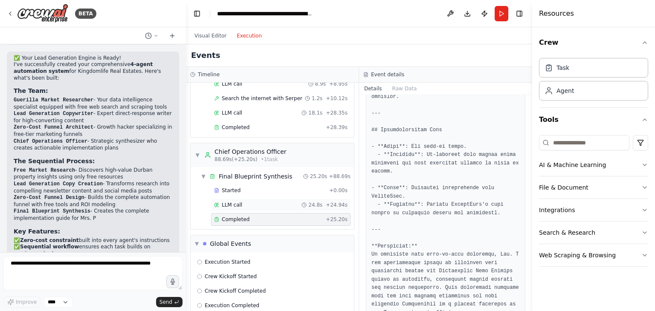
click at [274, 202] on div "LLM call 24.8s + 24.94s" at bounding box center [280, 205] width 133 height 7
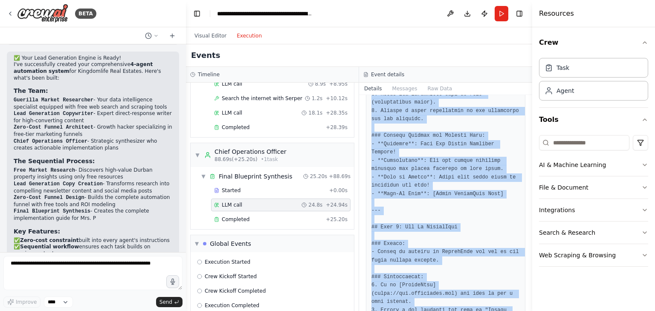
scroll to position [592, 0]
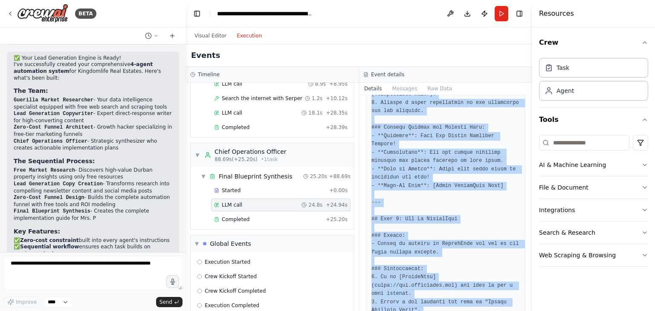
drag, startPoint x: 379, startPoint y: 208, endPoint x: 476, endPoint y: 292, distance: 128.1
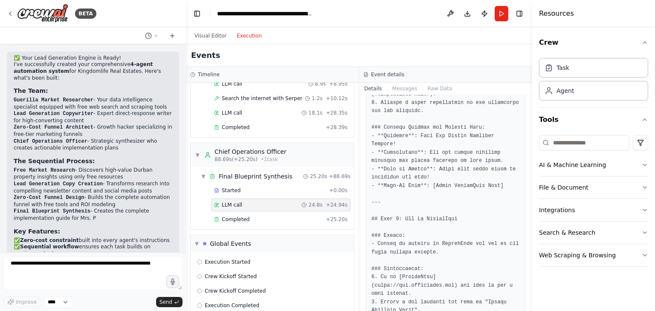
drag, startPoint x: 528, startPoint y: 182, endPoint x: 521, endPoint y: 242, distance: 61.0
click at [521, 242] on div "BETA 04:19 PM ▶ Thought process I'll help you create this comprehensive lead ge…" at bounding box center [327, 155] width 655 height 311
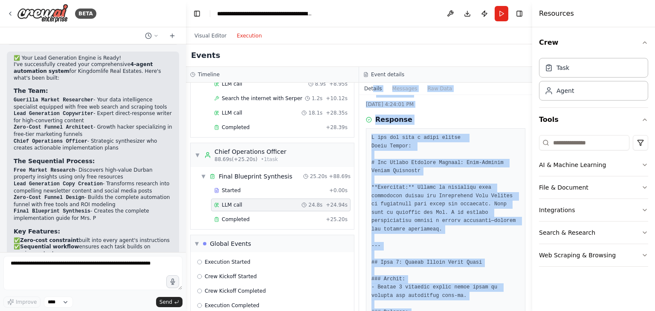
scroll to position [0, 0]
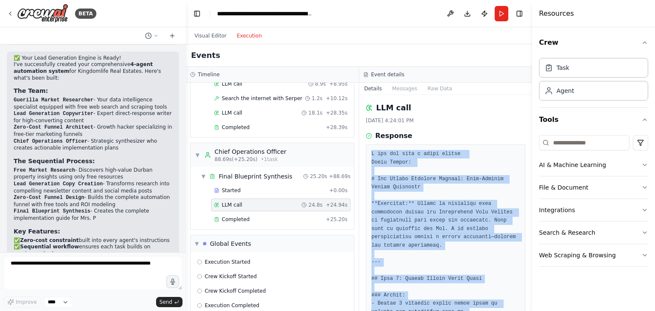
drag, startPoint x: 419, startPoint y: 266, endPoint x: 370, endPoint y: 155, distance: 121.5
copy pre "I now can give a great answer Final Answer: # The Durban Property Insider: Zero…"
click at [392, 92] on button "Messages" at bounding box center [404, 89] width 35 height 12
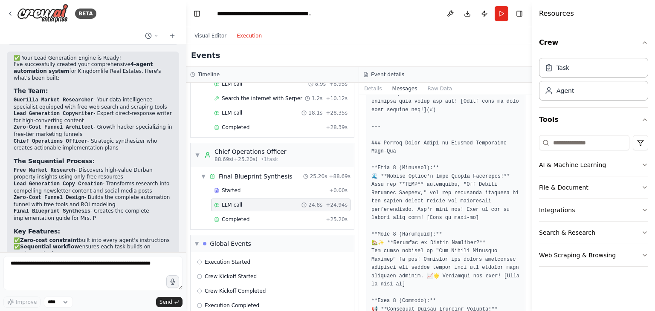
scroll to position [2131, 0]
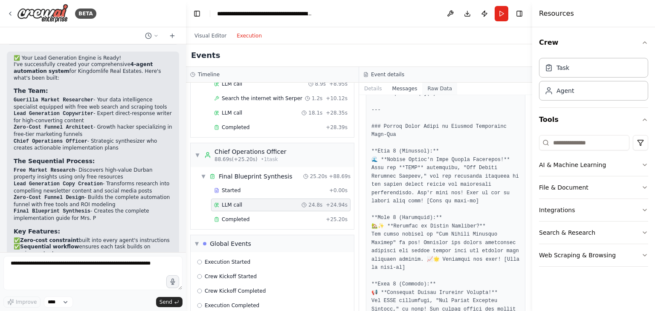
click at [437, 87] on button "Raw Data" at bounding box center [439, 89] width 35 height 12
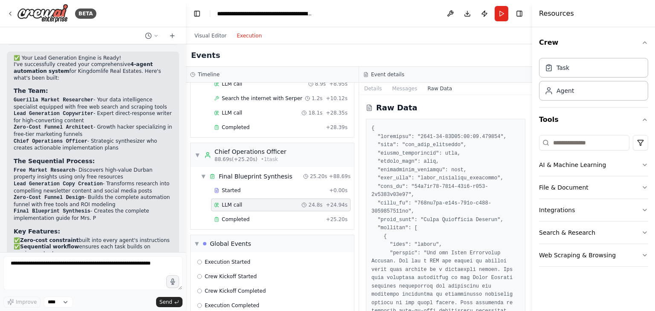
drag, startPoint x: 528, startPoint y: 107, endPoint x: 524, endPoint y: 145, distance: 37.8
click at [524, 145] on div "BETA 04:19 PM ▶ Thought process I'll help you create this comprehensive lead ge…" at bounding box center [327, 155] width 655 height 311
drag, startPoint x: 528, startPoint y: 106, endPoint x: 523, endPoint y: 142, distance: 37.1
click at [523, 142] on div "BETA 04:19 PM ▶ Thought process I'll help you create this comprehensive lead ge…" at bounding box center [327, 155] width 655 height 311
click at [530, 128] on button "Toggle Sidebar" at bounding box center [531, 155] width 7 height 311
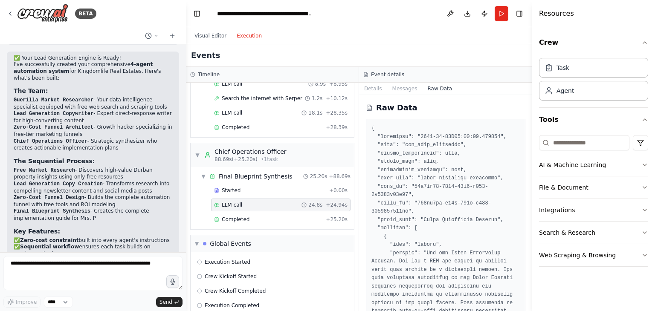
click at [530, 128] on button "Toggle Sidebar" at bounding box center [531, 155] width 7 height 311
click at [530, 193] on button "Toggle Sidebar" at bounding box center [531, 155] width 7 height 311
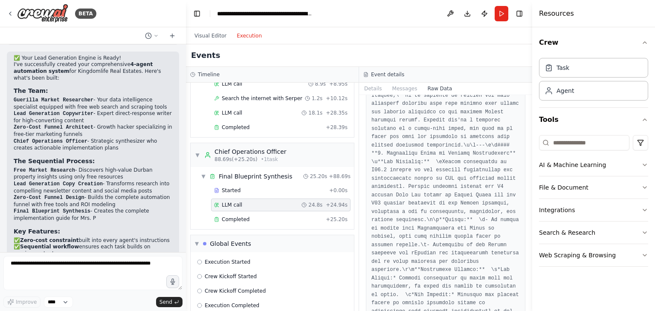
scroll to position [5106, 0]
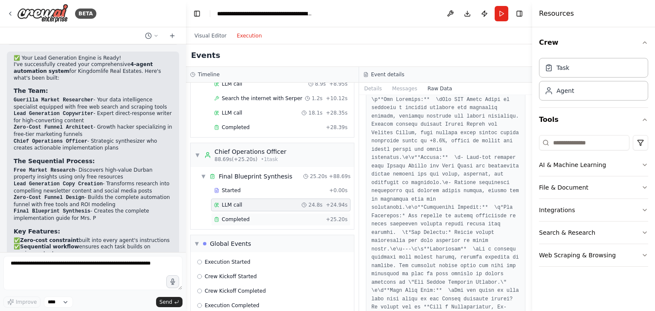
click at [234, 216] on span "Completed" at bounding box center [236, 219] width 28 height 7
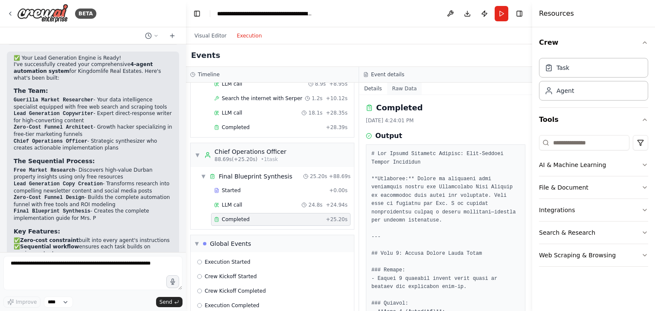
click at [398, 87] on button "Raw Data" at bounding box center [404, 89] width 35 height 12
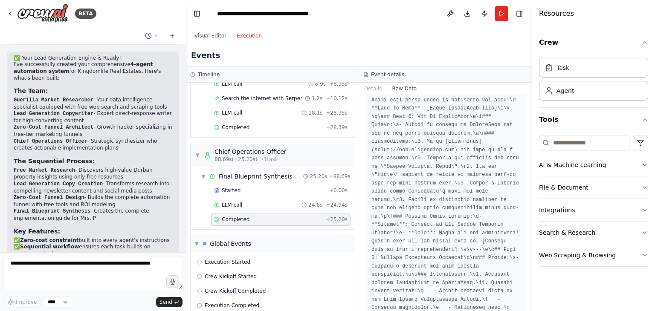
scroll to position [1004, 0]
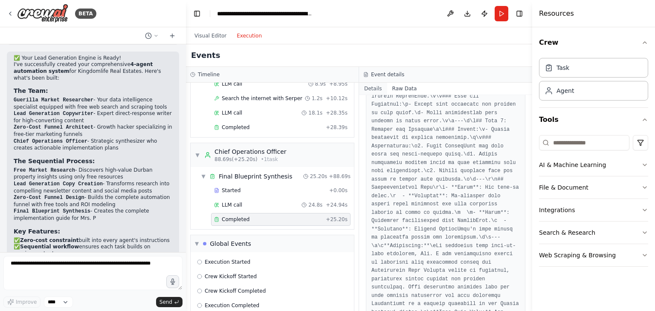
click at [371, 88] on button "Details" at bounding box center [373, 89] width 28 height 12
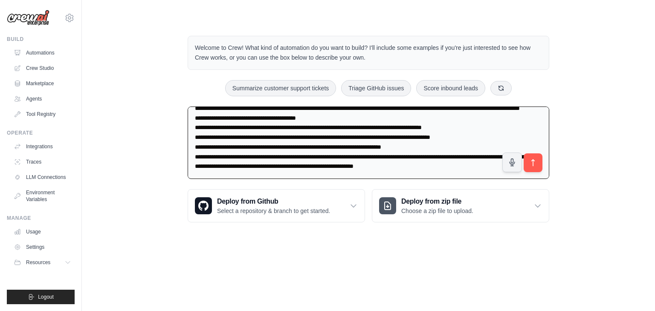
type textarea "**********"
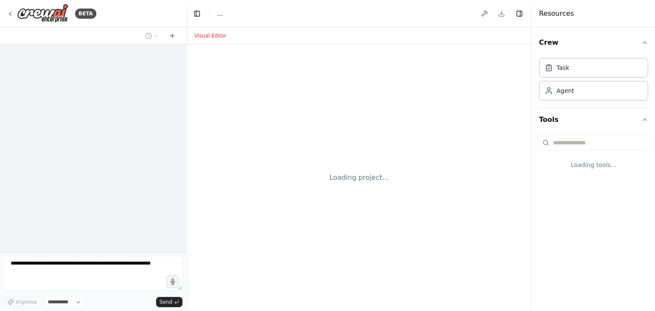
select select "****"
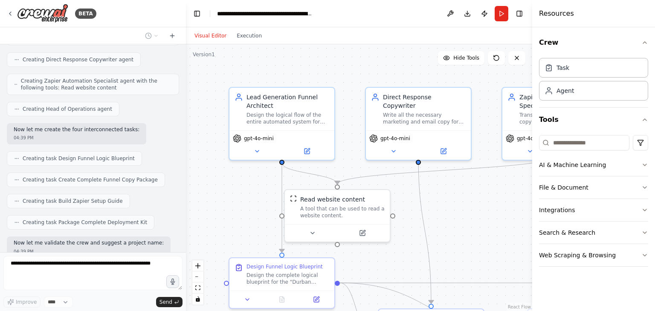
scroll to position [698, 0]
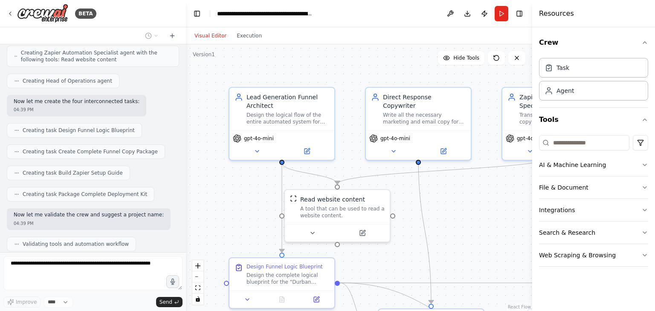
click at [294, 73] on div ".deletable-edge-delete-btn { width: 20px; height: 20px; border: 0px solid #ffff…" at bounding box center [359, 177] width 346 height 267
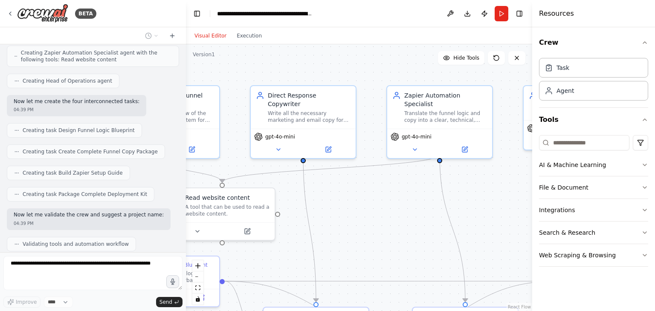
drag, startPoint x: 294, startPoint y: 73, endPoint x: 179, endPoint y: 71, distance: 115.1
click at [179, 71] on div "BETA 04:38 PM ▶ Thought process I'll help you architect and build this comprehe…" at bounding box center [327, 155] width 655 height 311
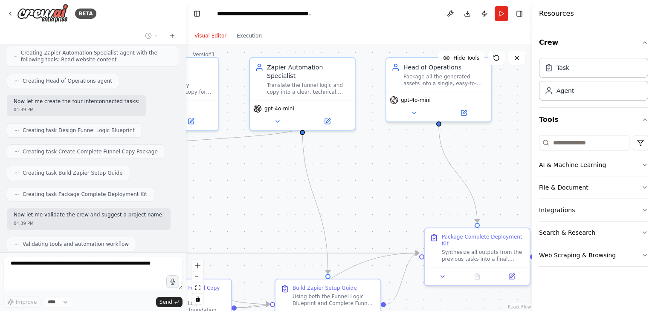
drag, startPoint x: 486, startPoint y: 185, endPoint x: 334, endPoint y: 153, distance: 155.3
click at [334, 153] on div ".deletable-edge-delete-btn { width: 20px; height: 20px; border: 0px solid #ffff…" at bounding box center [359, 177] width 346 height 267
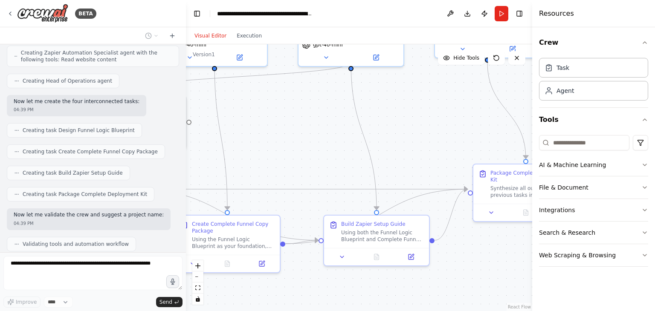
drag, startPoint x: 348, startPoint y: 173, endPoint x: 411, endPoint y: 113, distance: 86.8
click at [411, 113] on div ".deletable-edge-delete-btn { width: 20px; height: 20px; border: 0px solid #ffff…" at bounding box center [359, 177] width 346 height 267
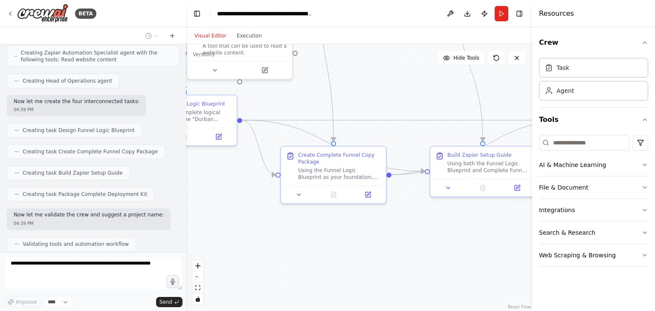
drag, startPoint x: 300, startPoint y: 159, endPoint x: 409, endPoint y: 90, distance: 129.0
click at [409, 90] on div ".deletable-edge-delete-btn { width: 20px; height: 20px; border: 0px solid #ffff…" at bounding box center [359, 177] width 346 height 267
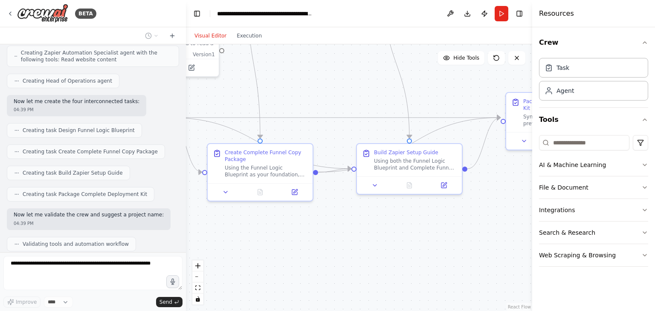
drag, startPoint x: 445, startPoint y: 94, endPoint x: 346, endPoint y: 94, distance: 99.3
click at [346, 94] on div ".deletable-edge-delete-btn { width: 20px; height: 20px; border: 0px solid #ffff…" at bounding box center [359, 177] width 346 height 267
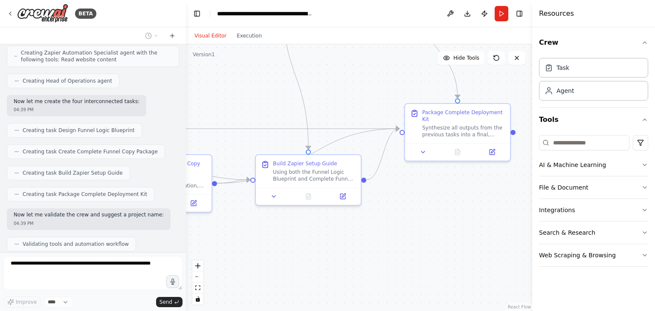
drag, startPoint x: 449, startPoint y: 75, endPoint x: 372, endPoint y: 84, distance: 77.6
click at [372, 84] on div ".deletable-edge-delete-btn { width: 20px; height: 20px; border: 0px solid #ffff…" at bounding box center [359, 177] width 346 height 267
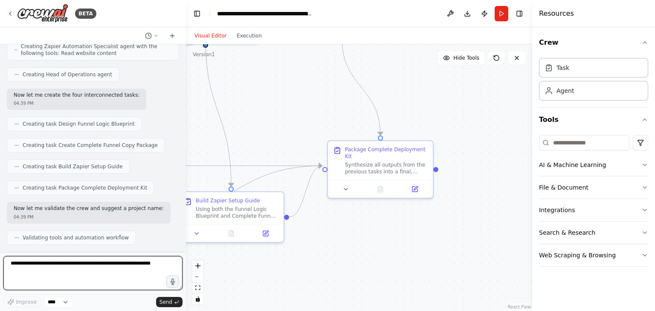
drag, startPoint x: 416, startPoint y: 74, endPoint x: 338, endPoint y: 111, distance: 85.6
click at [338, 111] on div ".deletable-edge-delete-btn { width: 20px; height: 20px; border: 0px solid #ffff…" at bounding box center [359, 177] width 346 height 267
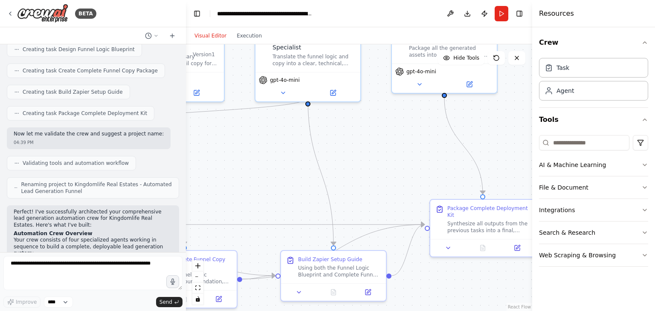
drag, startPoint x: 401, startPoint y: 89, endPoint x: 504, endPoint y: 147, distance: 118.5
click at [504, 147] on div ".deletable-edge-delete-btn { width: 20px; height: 20px; border: 0px solid #ffff…" at bounding box center [359, 177] width 346 height 267
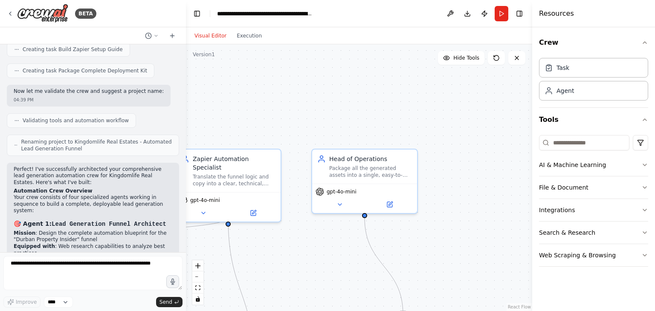
drag, startPoint x: 508, startPoint y: 103, endPoint x: 428, endPoint y: 242, distance: 160.2
click at [428, 242] on div ".deletable-edge-delete-btn { width: 20px; height: 20px; border: 0px solid #ffff…" at bounding box center [359, 177] width 346 height 267
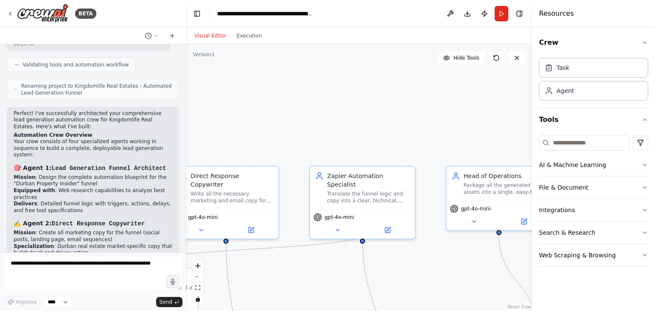
drag, startPoint x: 330, startPoint y: 130, endPoint x: 465, endPoint y: 129, distance: 134.2
click at [465, 129] on div ".deletable-edge-delete-btn { width: 20px; height: 20px; border: 0px solid #ffff…" at bounding box center [359, 177] width 346 height 267
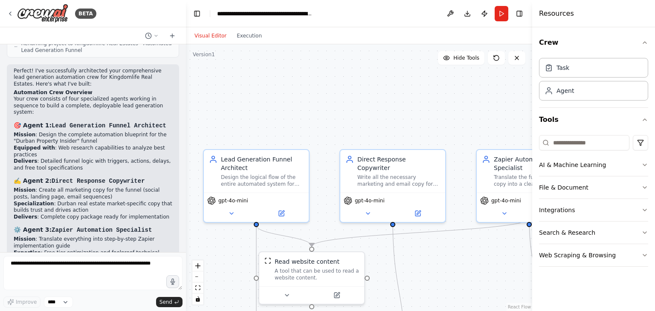
drag, startPoint x: 353, startPoint y: 121, endPoint x: 520, endPoint y: 105, distance: 167.9
click at [520, 105] on div ".deletable-edge-delete-btn { width: 20px; height: 20px; border: 0px solid #ffff…" at bounding box center [359, 177] width 346 height 267
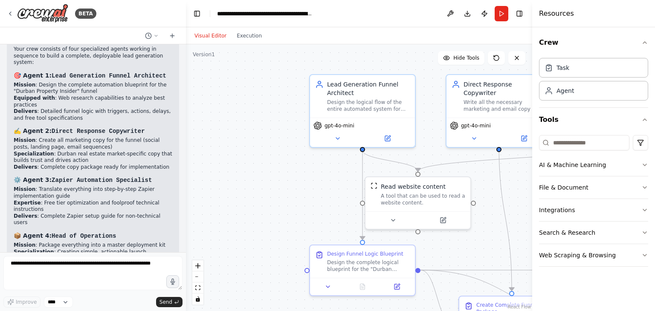
drag, startPoint x: 309, startPoint y: 103, endPoint x: 414, endPoint y: 28, distance: 129.3
click at [414, 28] on div "Visual Editor Execution Version 1 Hide Tools .deletable-edge-delete-btn { width…" at bounding box center [359, 169] width 346 height 284
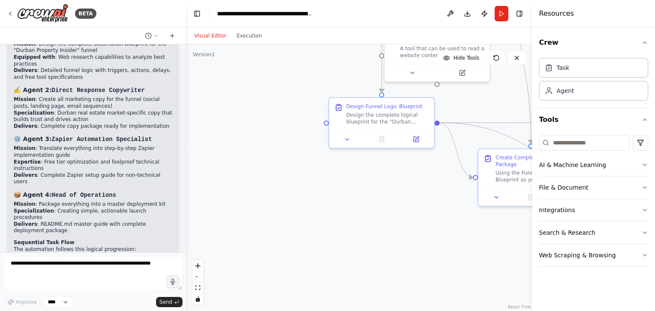
drag, startPoint x: 254, startPoint y: 205, endPoint x: 274, endPoint y: 58, distance: 148.3
click at [274, 58] on div ".deletable-edge-delete-btn { width: 20px; height: 20px; border: 0px solid #ffff…" at bounding box center [359, 177] width 346 height 267
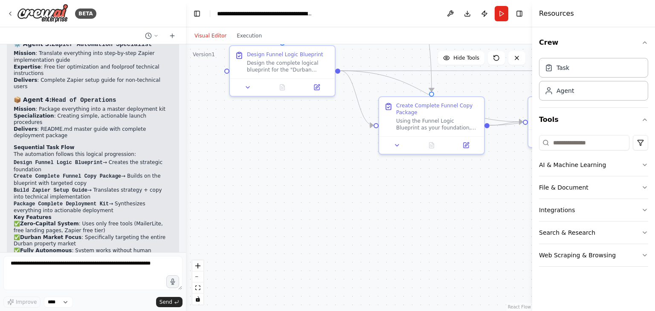
scroll to position [1113, 0]
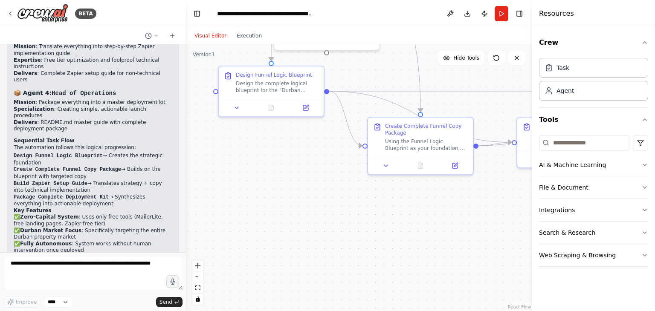
drag, startPoint x: 401, startPoint y: 196, endPoint x: 273, endPoint y: 201, distance: 127.9
click at [273, 201] on div ".deletable-edge-delete-btn { width: 20px; height: 20px; border: 0px solid #ffff…" at bounding box center [359, 177] width 346 height 267
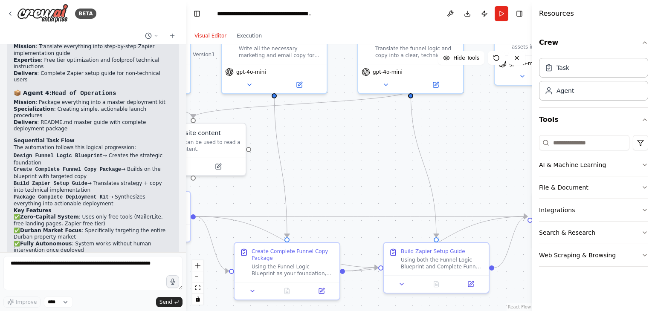
drag, startPoint x: 430, startPoint y: 84, endPoint x: 239, endPoint y: 249, distance: 252.6
click at [239, 249] on div ".deletable-edge-delete-btn { width: 20px; height: 20px; border: 0px solid #ffff…" at bounding box center [359, 177] width 346 height 267
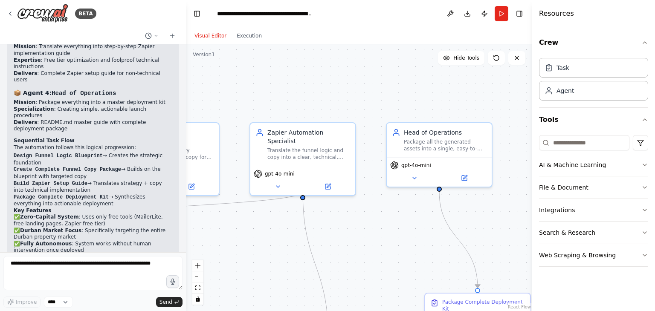
drag, startPoint x: 415, startPoint y: 83, endPoint x: 379, endPoint y: 110, distance: 44.5
click at [379, 110] on div ".deletable-edge-delete-btn { width: 20px; height: 20px; border: 0px solid #ffff…" at bounding box center [359, 177] width 346 height 267
click at [502, 16] on button "Run" at bounding box center [501, 13] width 14 height 15
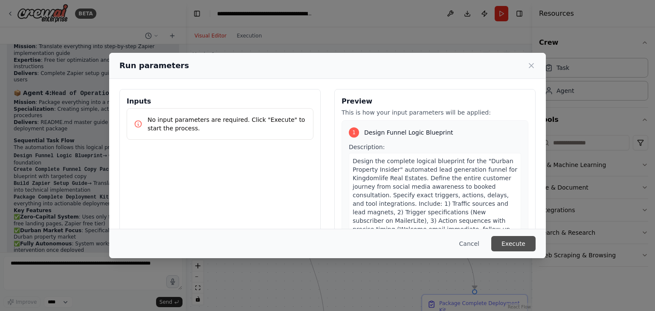
click at [522, 241] on button "Execute" at bounding box center [513, 243] width 44 height 15
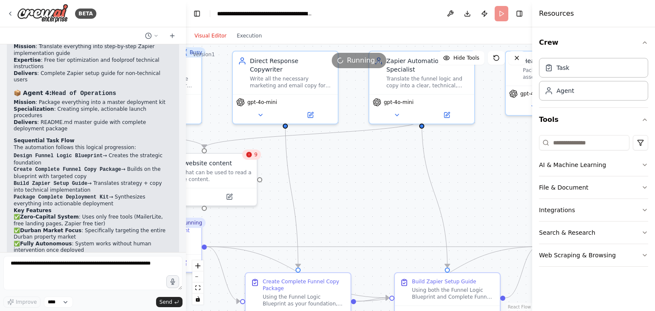
drag, startPoint x: 361, startPoint y: 251, endPoint x: 483, endPoint y: 178, distance: 142.0
click at [483, 178] on div ".deletable-edge-delete-btn { width: 20px; height: 20px; border: 0px solid #ffff…" at bounding box center [359, 177] width 346 height 267
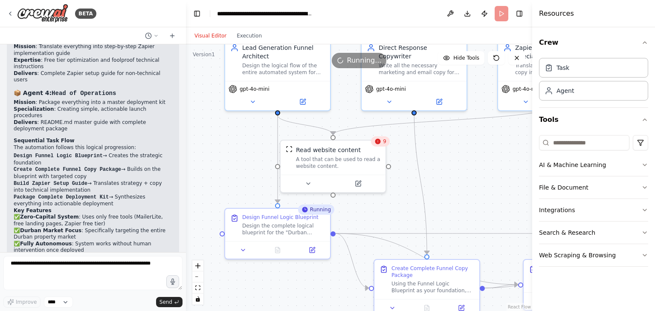
drag, startPoint x: 401, startPoint y: 214, endPoint x: 530, endPoint y: 200, distance: 129.4
click at [530, 200] on div "BETA 04:38 PM ▶ Thought process I'll help you architect and build this comprehe…" at bounding box center [327, 155] width 655 height 311
click at [378, 143] on icon at bounding box center [378, 142] width 6 height 6
click at [384, 145] on div "9" at bounding box center [380, 141] width 19 height 10
click at [378, 144] on icon at bounding box center [378, 142] width 6 height 6
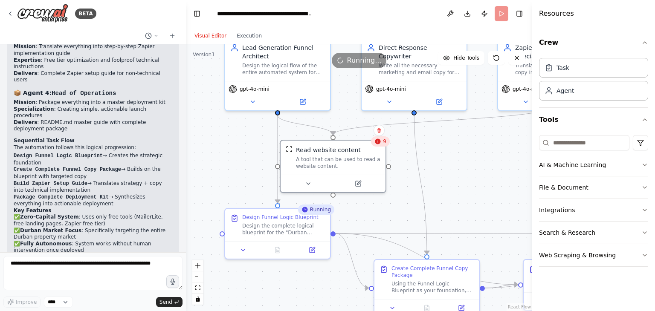
click at [388, 145] on div "9" at bounding box center [380, 141] width 19 height 10
click at [383, 142] on span "9" at bounding box center [384, 141] width 3 height 7
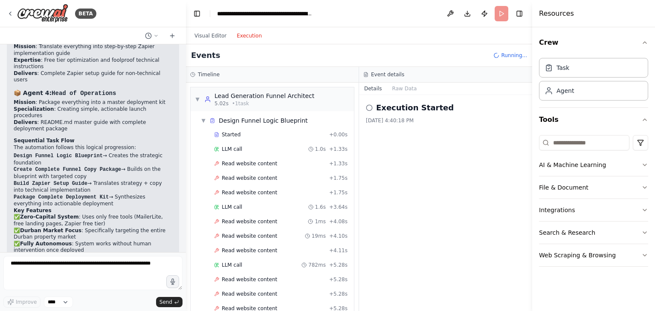
click at [242, 38] on button "Execution" at bounding box center [248, 36] width 35 height 10
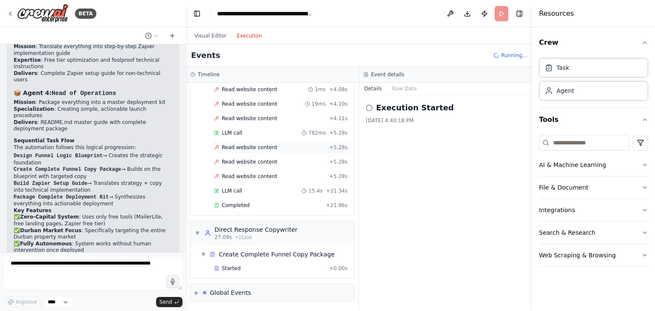
scroll to position [143, 0]
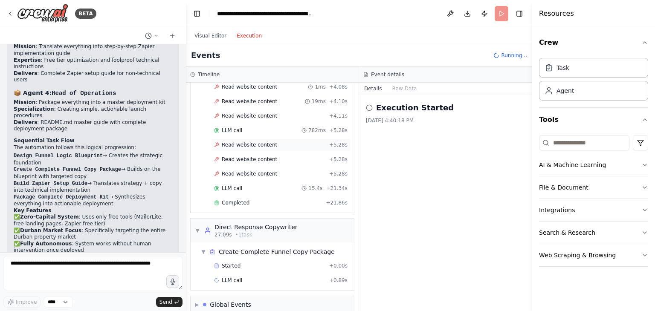
click at [267, 139] on div "Read website content + 5.28s" at bounding box center [280, 145] width 139 height 13
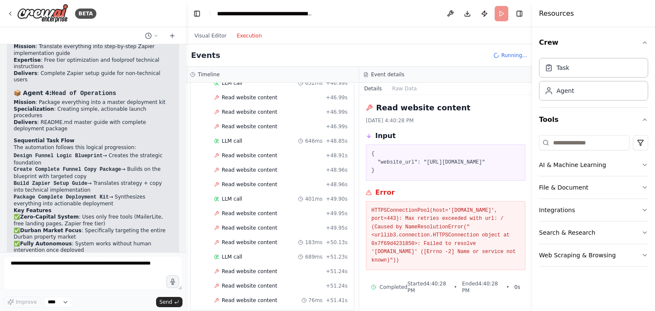
scroll to position [1657, 0]
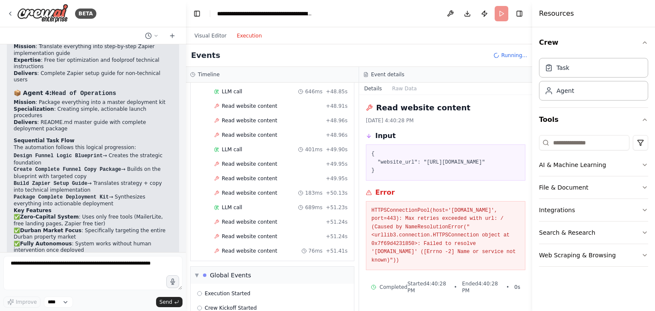
scroll to position [1708, 0]
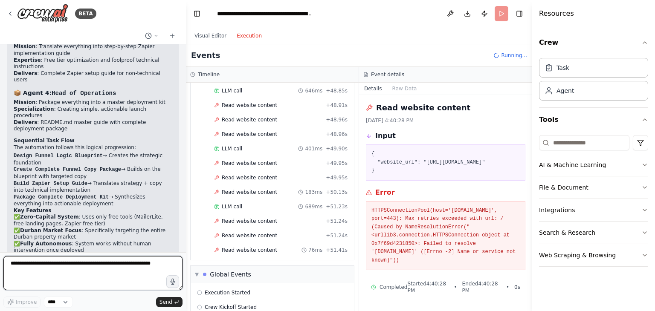
click at [150, 263] on textarea at bounding box center [92, 273] width 179 height 34
paste textarea "**********"
type textarea "**********"
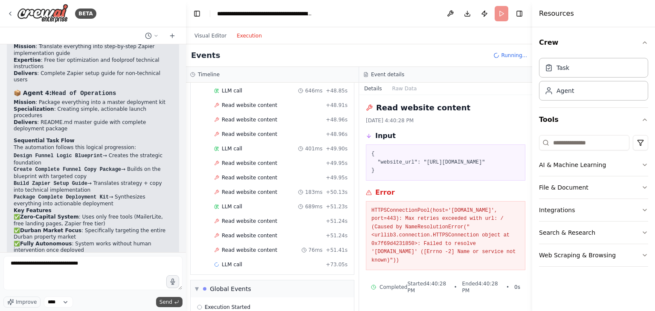
click at [161, 300] on span "Send" at bounding box center [165, 302] width 13 height 7
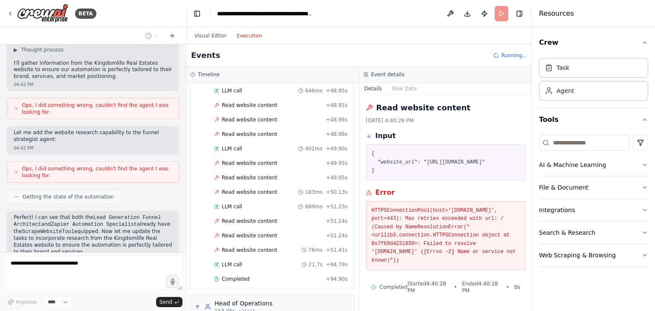
scroll to position [1465, 0]
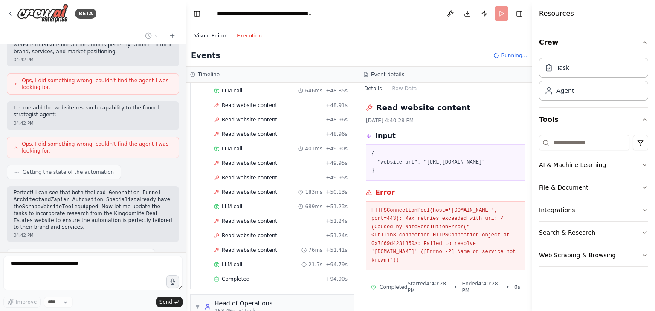
click at [213, 37] on button "Visual Editor" at bounding box center [210, 36] width 42 height 10
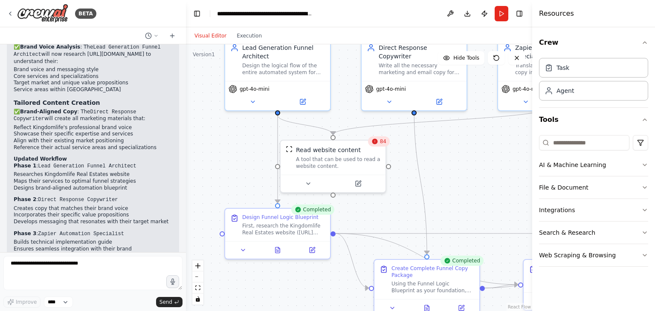
click at [381, 144] on span "84" at bounding box center [383, 141] width 6 height 7
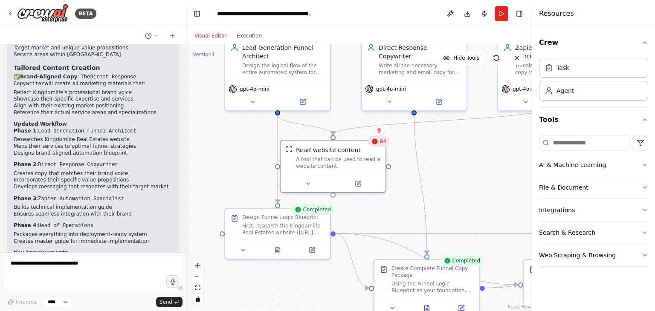
scroll to position [1829, 0]
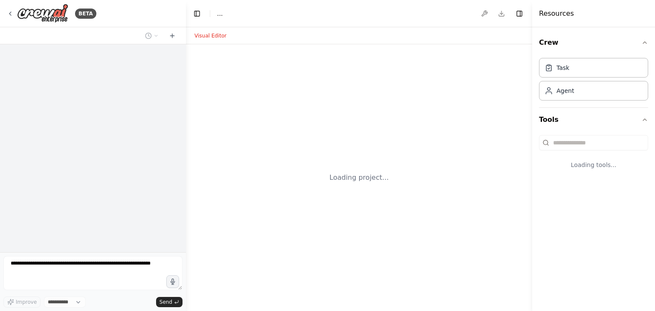
select select "****"
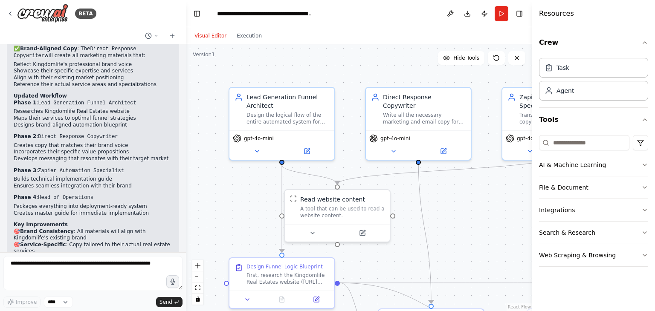
scroll to position [1858, 0]
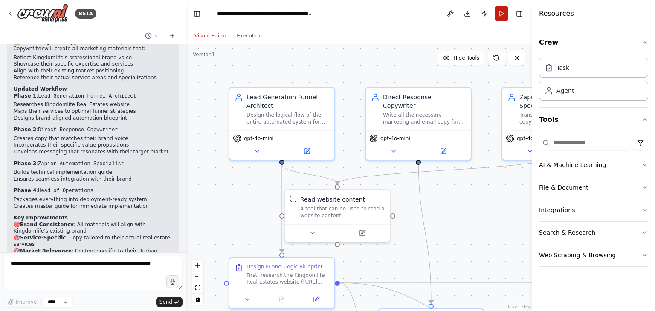
click at [496, 14] on button "Run" at bounding box center [501, 13] width 14 height 15
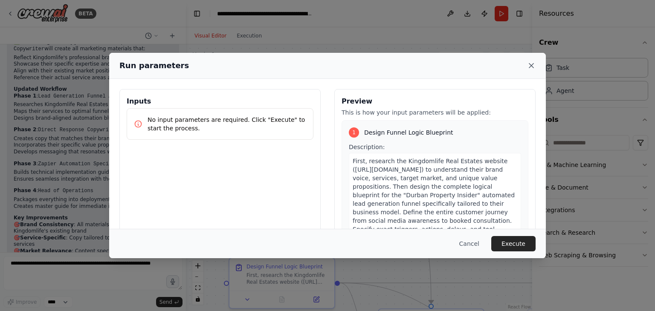
click at [527, 63] on icon at bounding box center [531, 65] width 9 height 9
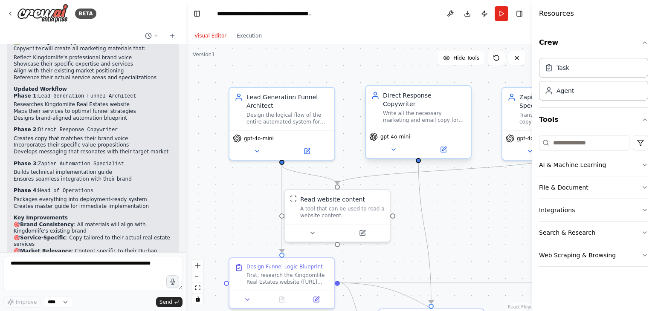
click at [408, 100] on div "Direct Response Copywriter Write all the necessary marketing and email copy for…" at bounding box center [424, 107] width 83 height 32
click at [439, 133] on div "gpt-4o-mini" at bounding box center [418, 137] width 98 height 9
click at [383, 144] on button at bounding box center [393, 149] width 48 height 10
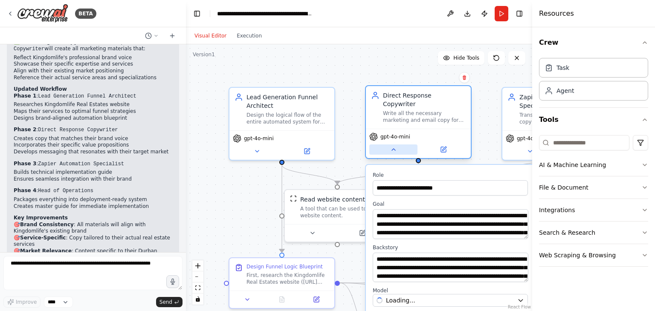
click at [383, 144] on button at bounding box center [393, 149] width 48 height 10
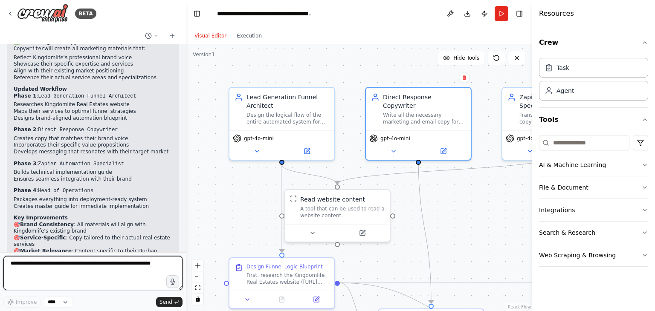
click at [115, 263] on textarea at bounding box center [92, 273] width 179 height 34
paste textarea "**********"
type textarea "**********"
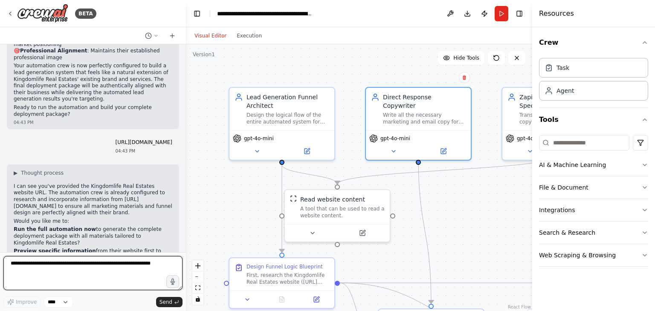
scroll to position [2078, 0]
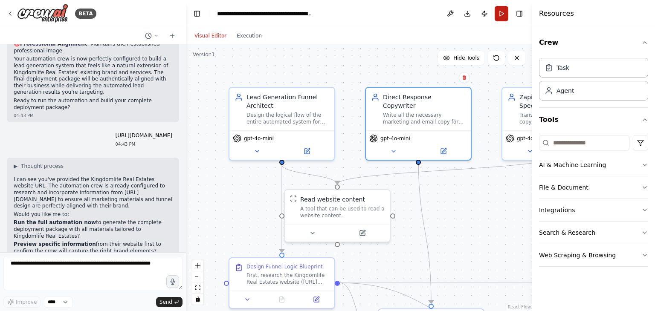
click at [503, 15] on button "Run" at bounding box center [501, 13] width 14 height 15
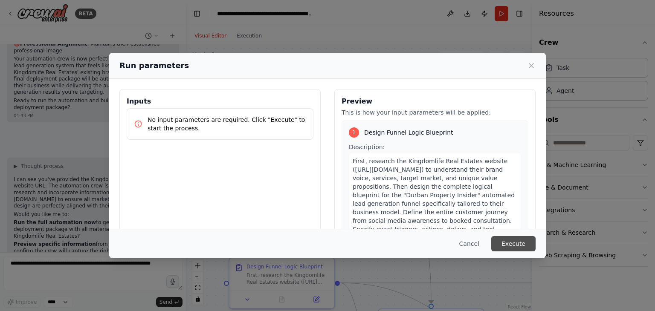
click at [522, 245] on button "Execute" at bounding box center [513, 243] width 44 height 15
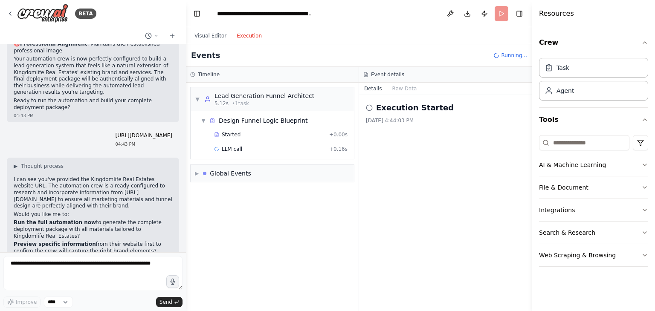
click at [246, 32] on button "Execution" at bounding box center [248, 36] width 35 height 10
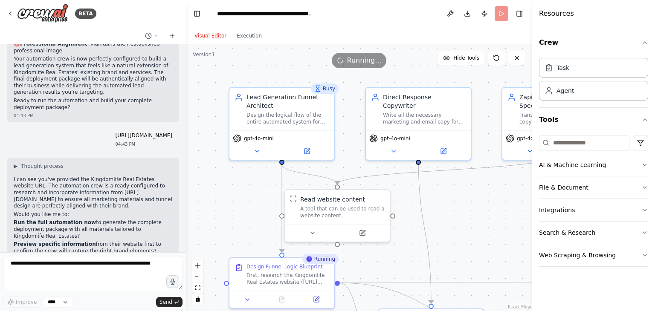
click at [213, 31] on button "Visual Editor" at bounding box center [210, 36] width 42 height 10
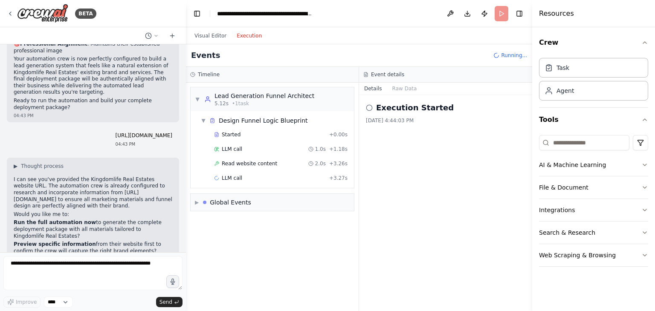
click at [242, 37] on button "Execution" at bounding box center [248, 36] width 35 height 10
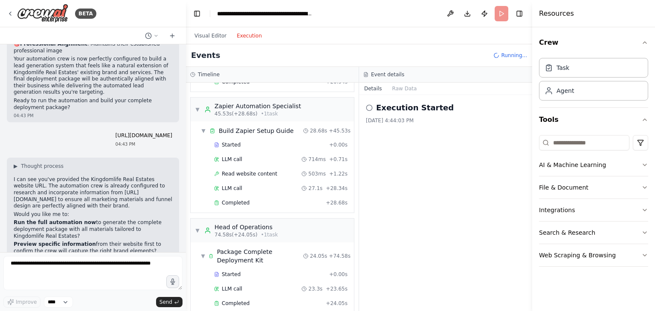
scroll to position [242, 0]
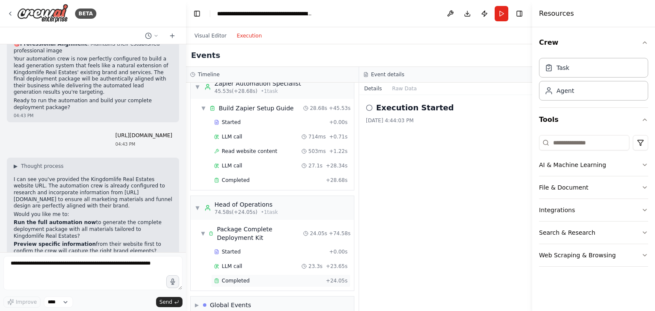
click at [259, 274] on div "Completed + 24.05s" at bounding box center [280, 280] width 139 height 13
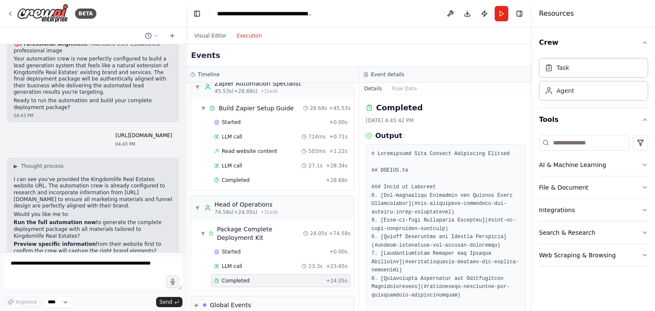
drag, startPoint x: 530, startPoint y: 116, endPoint x: 522, endPoint y: 168, distance: 52.5
click at [522, 168] on div "BETA 04:38 PM ▶ Thought process I'll help you architect and build this comprehe…" at bounding box center [327, 155] width 655 height 311
drag, startPoint x: 530, startPoint y: 121, endPoint x: 527, endPoint y: 161, distance: 40.1
click at [527, 161] on div "BETA 04:38 PM ▶ Thought process I'll help you architect and build this comprehe…" at bounding box center [327, 155] width 655 height 311
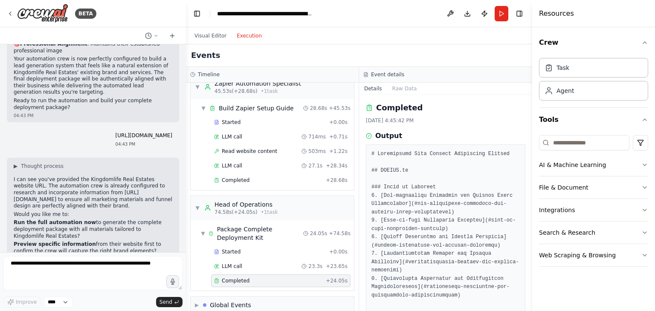
click at [528, 167] on button "Toggle Sidebar" at bounding box center [531, 155] width 7 height 311
click at [530, 150] on button "Toggle Sidebar" at bounding box center [531, 155] width 7 height 311
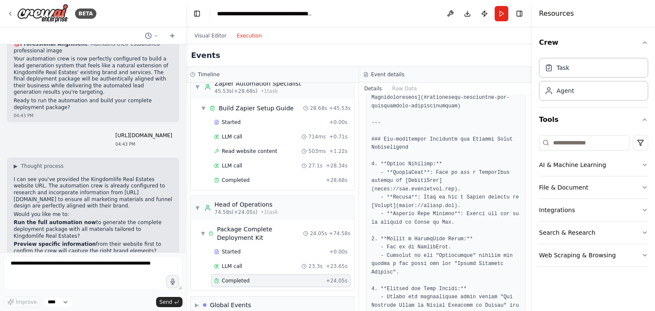
scroll to position [378, 0]
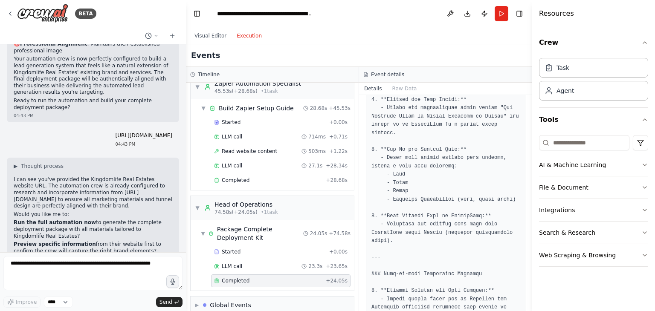
click at [528, 197] on button "Toggle Sidebar" at bounding box center [531, 155] width 7 height 311
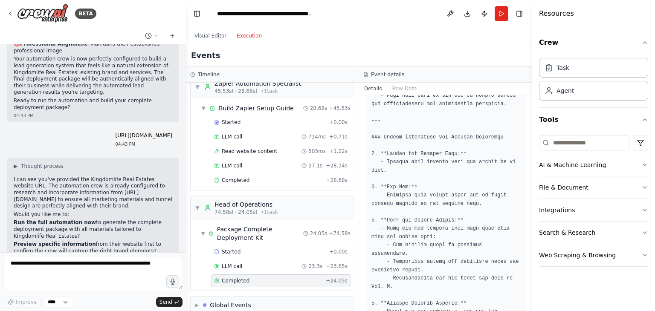
scroll to position [946, 0]
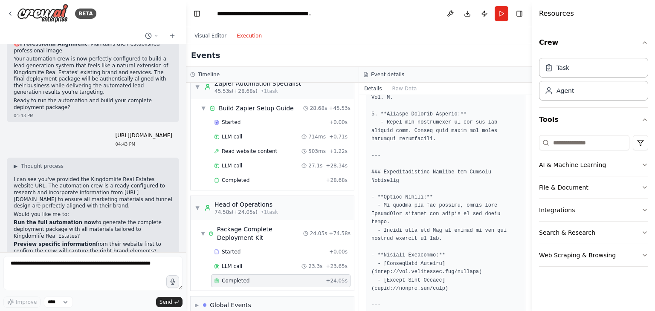
click at [524, 270] on div "Completed [DATE] 4:45:42 PM Output" at bounding box center [445, 203] width 173 height 216
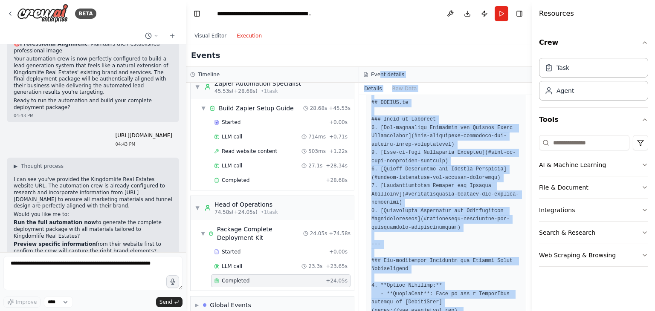
scroll to position [0, 0]
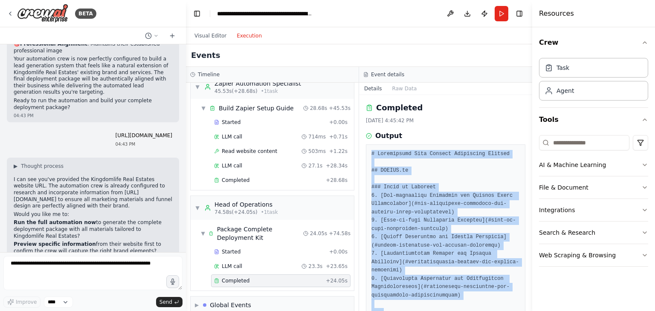
drag, startPoint x: 490, startPoint y: 288, endPoint x: 369, endPoint y: 156, distance: 179.2
copy pre "# Kingdomlife Real Estates Deployment Package ## README.md ### Table of Content…"
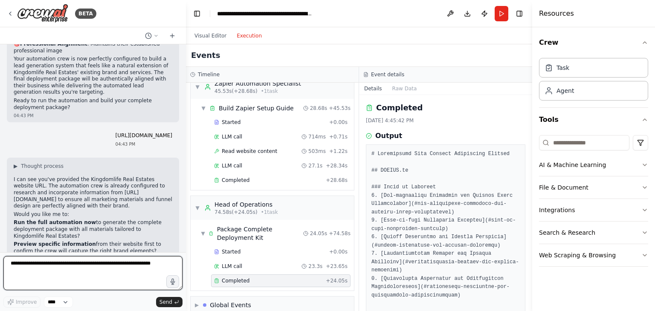
click at [132, 260] on textarea at bounding box center [92, 273] width 179 height 34
paste textarea "**********"
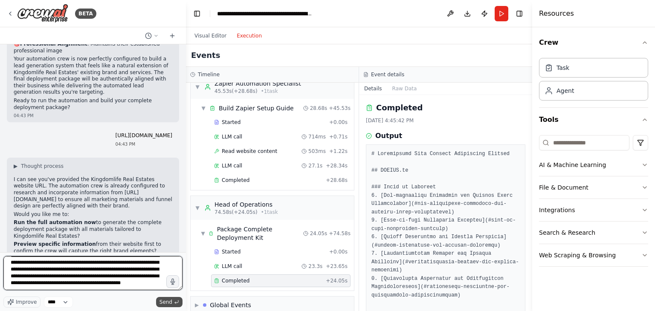
type textarea "**********"
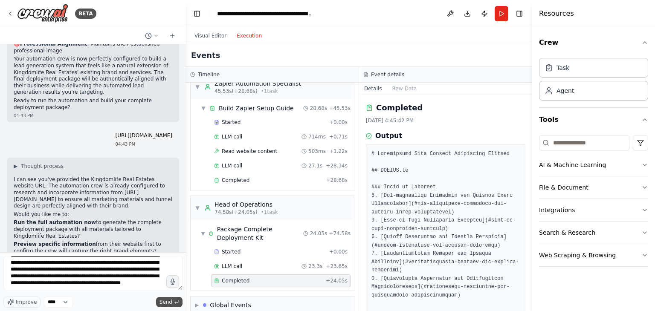
click at [167, 299] on span "Send" at bounding box center [165, 302] width 13 height 7
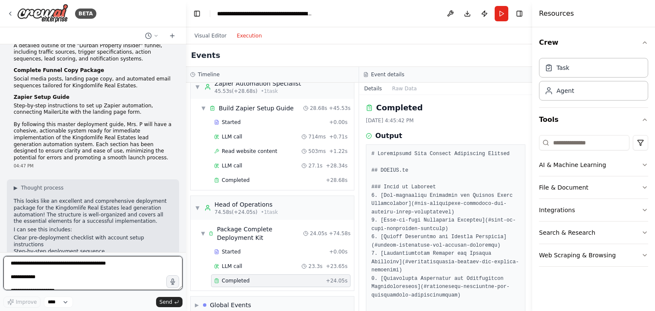
scroll to position [3207, 0]
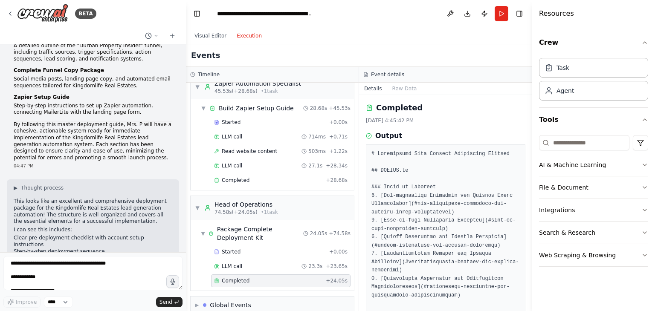
drag, startPoint x: 15, startPoint y: 220, endPoint x: 153, endPoint y: 219, distance: 138.1
copy li "reating additional automation to support this deployment"
drag, startPoint x: 13, startPoint y: 219, endPoint x: 158, endPoint y: 219, distance: 144.9
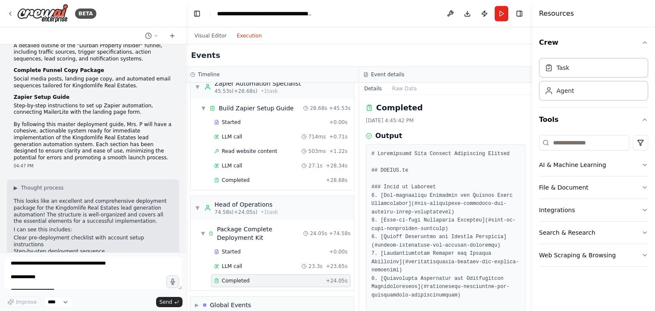
click at [158, 219] on div "▶ Thought process This looks like an excellent and comprehensive deployment pac…" at bounding box center [93, 278] width 172 height 199
copy li "Creating additional automation to support this deployment"
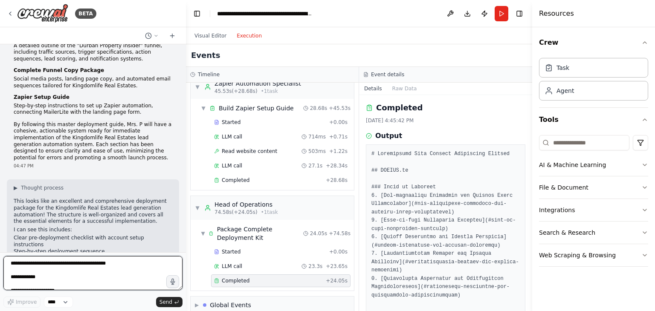
click at [89, 265] on textarea at bounding box center [92, 273] width 179 height 34
paste textarea "**********"
type textarea "**********"
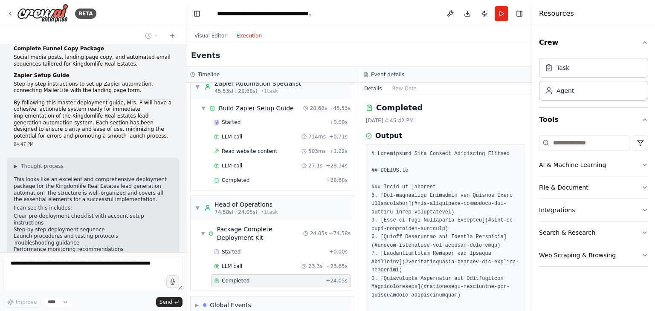
scroll to position [3258, 0]
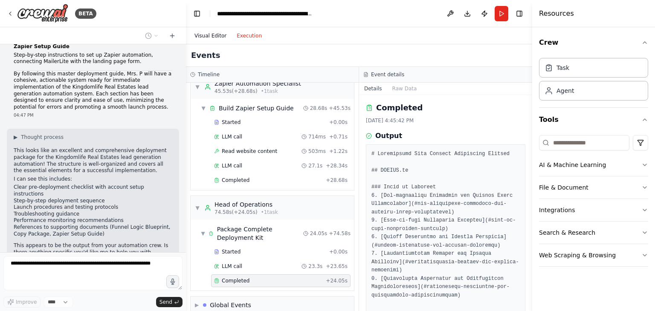
click at [211, 32] on button "Visual Editor" at bounding box center [210, 36] width 42 height 10
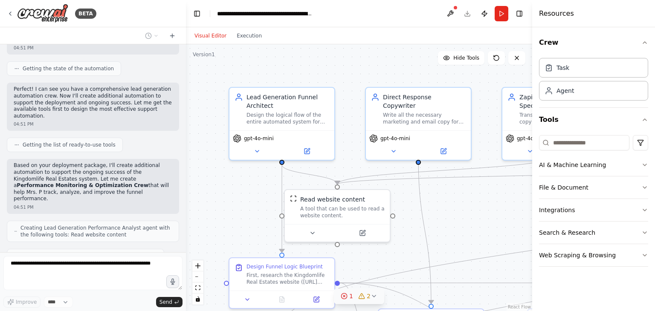
scroll to position [3636, 0]
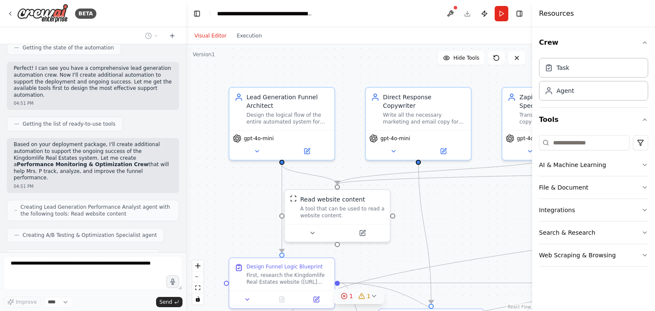
click at [361, 295] on icon at bounding box center [361, 295] width 0 height 1
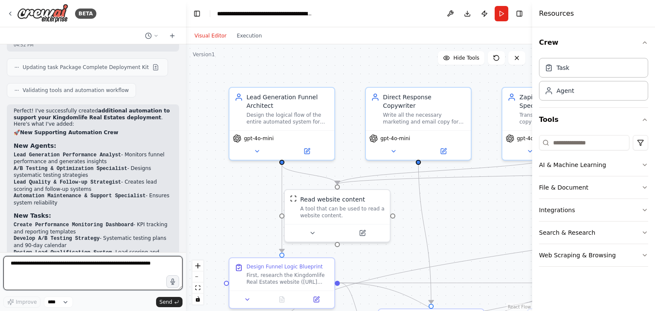
scroll to position [4226, 0]
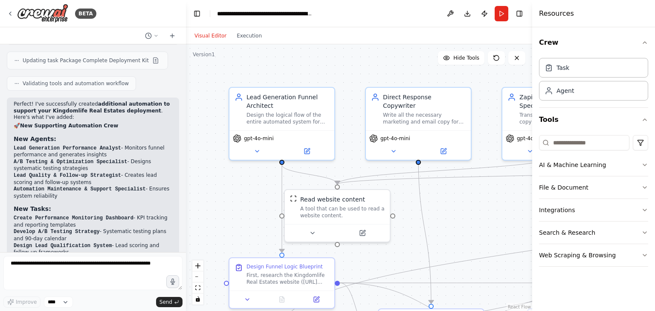
click at [479, 234] on div ".deletable-edge-delete-btn { width: 20px; height: 20px; border: 0px solid #ffff…" at bounding box center [359, 177] width 346 height 267
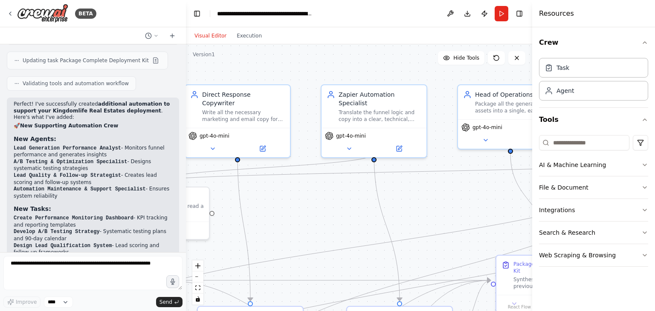
drag, startPoint x: 413, startPoint y: 63, endPoint x: 252, endPoint y: 60, distance: 160.3
click at [252, 60] on div ".deletable-edge-delete-btn { width: 20px; height: 20px; border: 0px solid #ffff…" at bounding box center [359, 177] width 346 height 267
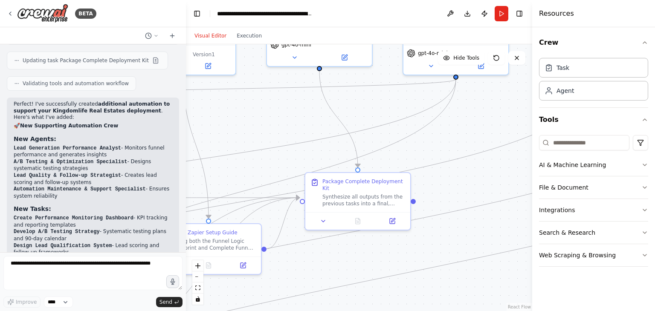
drag, startPoint x: 458, startPoint y: 188, endPoint x: 265, endPoint y: 101, distance: 211.7
click at [265, 101] on div ".deletable-edge-delete-btn { width: 20px; height: 20px; border: 0px solid #ffff…" at bounding box center [359, 177] width 346 height 267
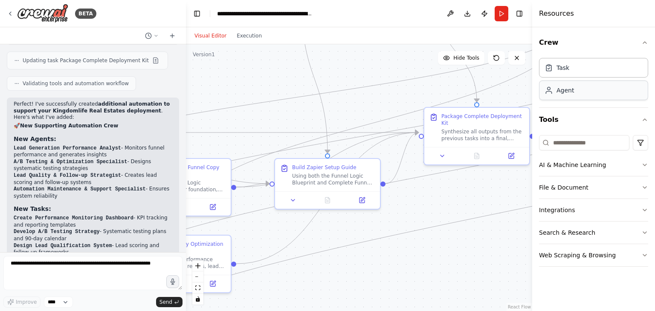
drag, startPoint x: 422, startPoint y: 142, endPoint x: 549, endPoint y: 82, distance: 140.3
click at [549, 82] on div "BETA 04:38 PM ▶ Thought process I'll help you architect and build this comprehe…" at bounding box center [327, 155] width 655 height 311
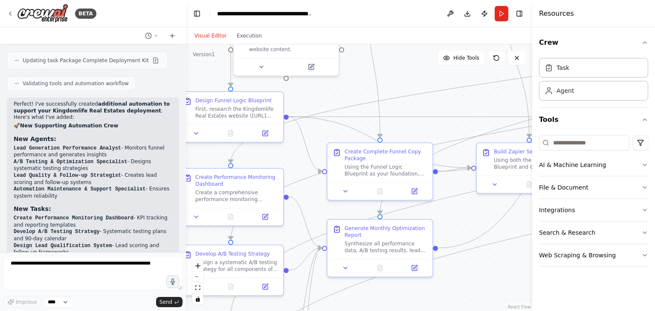
drag, startPoint x: 280, startPoint y: 87, endPoint x: 476, endPoint y: 70, distance: 196.3
click at [476, 70] on div ".deletable-edge-delete-btn { width: 20px; height: 20px; border: 0px solid #ffff…" at bounding box center [359, 177] width 346 height 267
drag, startPoint x: 353, startPoint y: 107, endPoint x: 404, endPoint y: 75, distance: 60.4
click at [404, 75] on div ".deletable-edge-delete-btn { width: 20px; height: 20px; border: 0px solid #ffff…" at bounding box center [359, 177] width 346 height 267
click at [499, 12] on button "Run" at bounding box center [501, 13] width 14 height 15
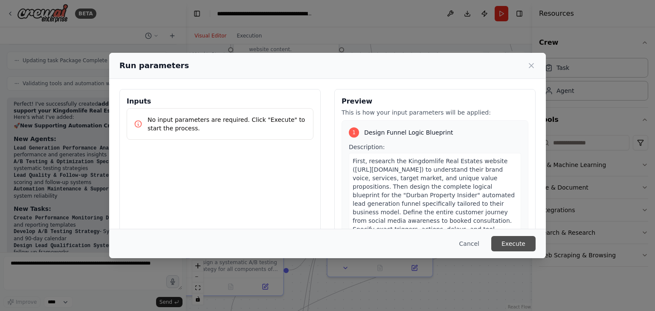
click at [517, 238] on button "Execute" at bounding box center [513, 243] width 44 height 15
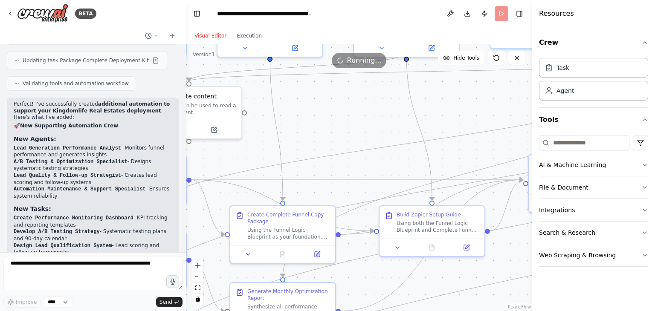
drag, startPoint x: 436, startPoint y: 79, endPoint x: 397, endPoint y: 217, distance: 143.7
click at [397, 217] on div ".deletable-edge-delete-btn { width: 20px; height: 20px; border: 0px solid #ffff…" at bounding box center [359, 177] width 346 height 267
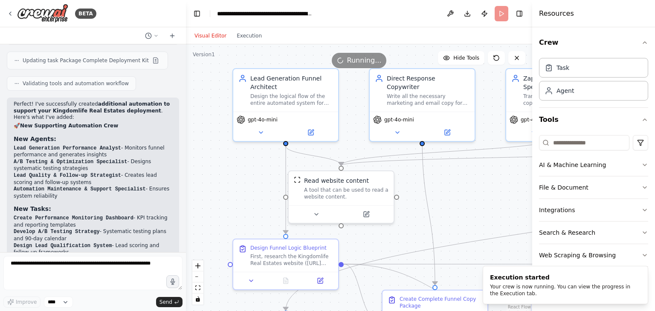
drag, startPoint x: 348, startPoint y: 162, endPoint x: 442, endPoint y: 171, distance: 95.1
click at [442, 171] on div ".deletable-edge-delete-btn { width: 20px; height: 20px; border: 0px solid #ffff…" at bounding box center [359, 177] width 346 height 267
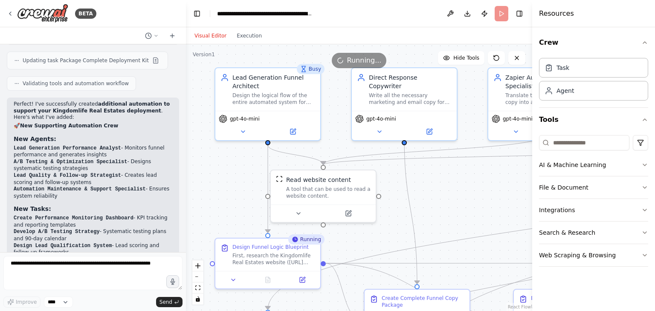
drag, startPoint x: 442, startPoint y: 171, endPoint x: 424, endPoint y: 170, distance: 17.9
click at [424, 170] on div ".deletable-edge-delete-btn { width: 20px; height: 20px; border: 0px solid #ffff…" at bounding box center [359, 177] width 346 height 267
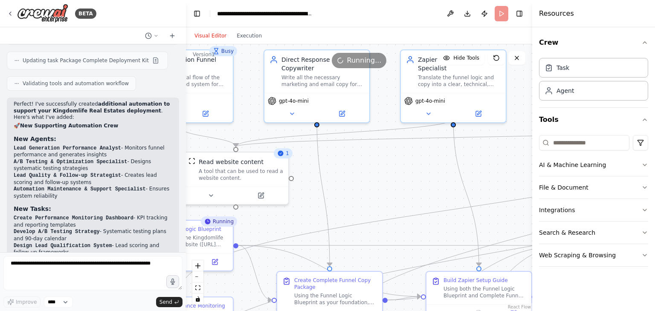
drag, startPoint x: 465, startPoint y: 178, endPoint x: 377, endPoint y: 160, distance: 89.6
click at [377, 160] on div ".deletable-edge-delete-btn { width: 20px; height: 20px; border: 0px solid #ffff…" at bounding box center [359, 177] width 346 height 267
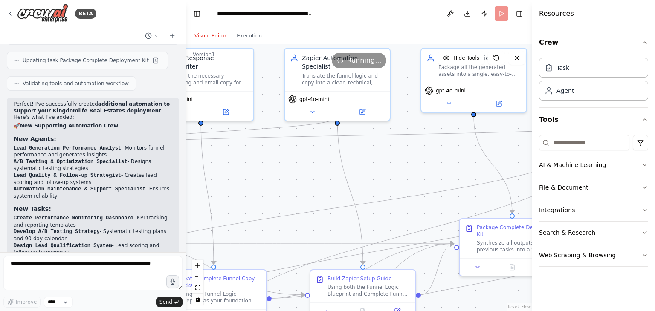
drag, startPoint x: 455, startPoint y: 182, endPoint x: 339, endPoint y: 180, distance: 115.9
click at [339, 180] on div ".deletable-edge-delete-btn { width: 20px; height: 20px; border: 0px solid #ffff…" at bounding box center [359, 177] width 346 height 267
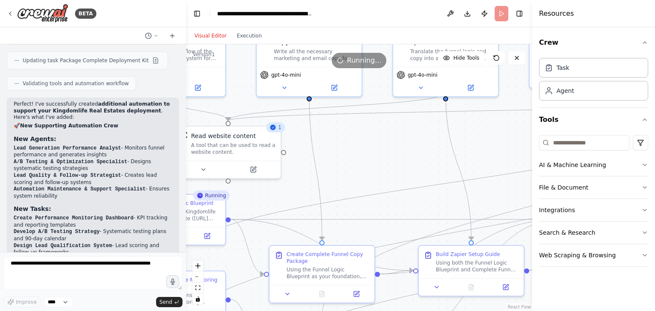
drag, startPoint x: 339, startPoint y: 180, endPoint x: 455, endPoint y: 154, distance: 119.2
click at [455, 154] on div ".deletable-edge-delete-btn { width: 20px; height: 20px; border: 0px solid #ffff…" at bounding box center [359, 177] width 346 height 267
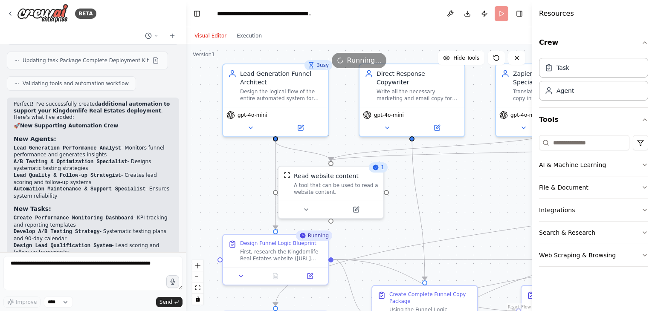
drag, startPoint x: 372, startPoint y: 168, endPoint x: 467, endPoint y: 210, distance: 103.8
click at [467, 210] on div ".deletable-edge-delete-btn { width: 20px; height: 20px; border: 0px solid #ffff…" at bounding box center [359, 177] width 346 height 267
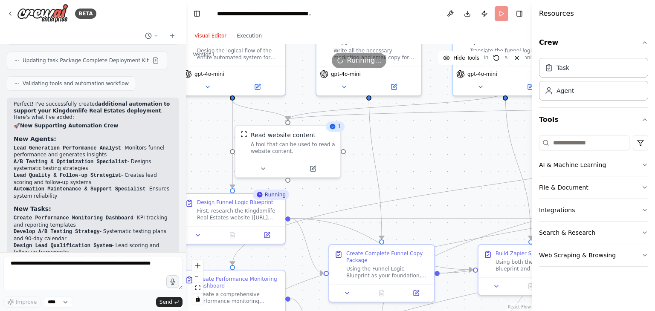
drag, startPoint x: 467, startPoint y: 210, endPoint x: 397, endPoint y: 135, distance: 102.8
click at [397, 135] on div ".deletable-edge-delete-btn { width: 20px; height: 20px; border: 0px solid #ffff…" at bounding box center [359, 177] width 346 height 267
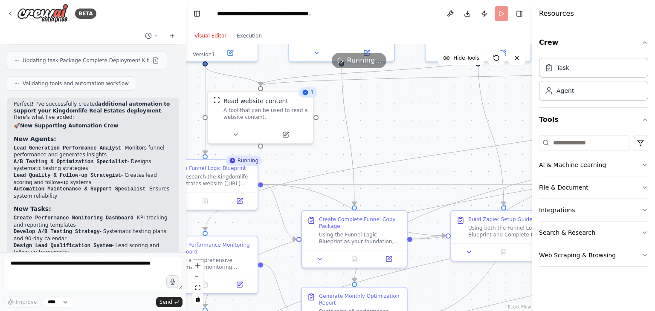
drag, startPoint x: 401, startPoint y: 189, endPoint x: 399, endPoint y: 136, distance: 53.3
click at [399, 136] on div ".deletable-edge-delete-btn { width: 20px; height: 20px; border: 0px solid #ffff…" at bounding box center [359, 177] width 346 height 267
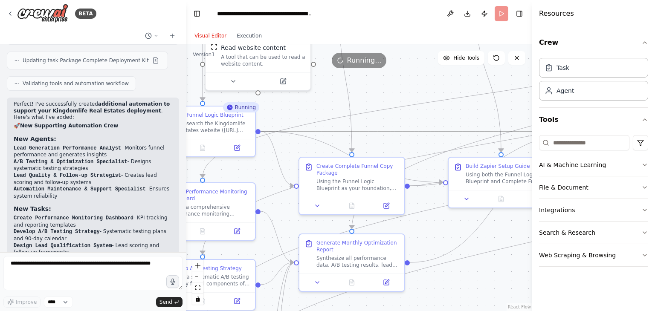
drag, startPoint x: 387, startPoint y: 134, endPoint x: 469, endPoint y: 87, distance: 94.5
click at [469, 87] on div ".deletable-edge-delete-btn { width: 20px; height: 20px; border: 0px solid #ffff…" at bounding box center [359, 177] width 346 height 267
drag, startPoint x: 415, startPoint y: 108, endPoint x: 430, endPoint y: 108, distance: 14.5
click at [430, 108] on div ".deletable-edge-delete-btn { width: 20px; height: 20px; border: 0px solid #ffff…" at bounding box center [359, 177] width 346 height 267
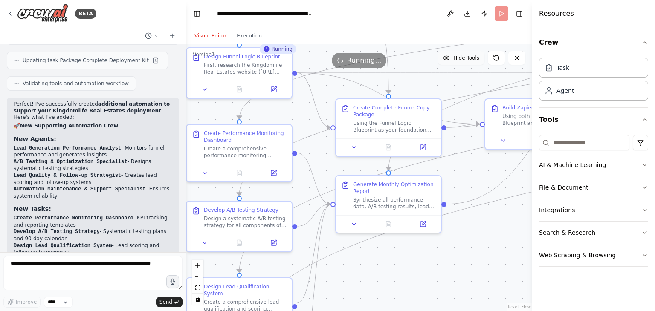
drag, startPoint x: 425, startPoint y: 119, endPoint x: 455, endPoint y: 59, distance: 67.3
click at [455, 59] on div "Version 1 Hide Tools .deletable-edge-delete-btn { width: 20px; height: 20px; bo…" at bounding box center [359, 177] width 346 height 267
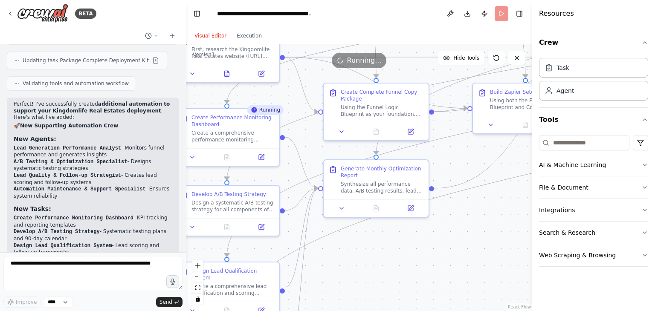
drag, startPoint x: 464, startPoint y: 181, endPoint x: 458, endPoint y: 166, distance: 16.1
click at [458, 166] on div ".deletable-edge-delete-btn { width: 20px; height: 20px; border: 0px solid #ffff…" at bounding box center [359, 177] width 346 height 267
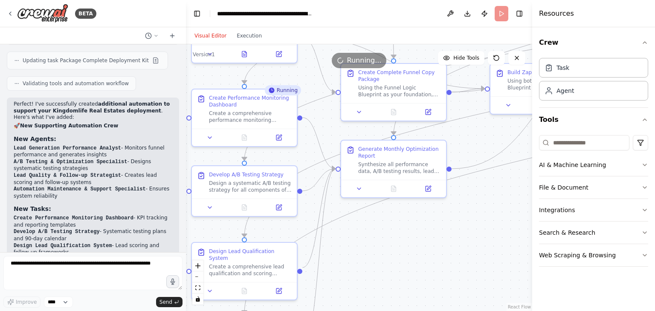
drag, startPoint x: 458, startPoint y: 166, endPoint x: 475, endPoint y: 147, distance: 25.6
click at [475, 147] on div ".deletable-edge-delete-btn { width: 20px; height: 20px; border: 0px solid #ffff…" at bounding box center [359, 177] width 346 height 267
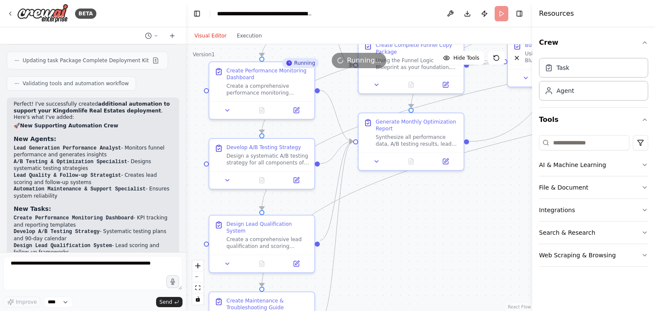
drag, startPoint x: 479, startPoint y: 208, endPoint x: 491, endPoint y: 191, distance: 20.6
click at [491, 191] on div ".deletable-edge-delete-btn { width: 20px; height: 20px; border: 0px solid #ffff…" at bounding box center [359, 177] width 346 height 267
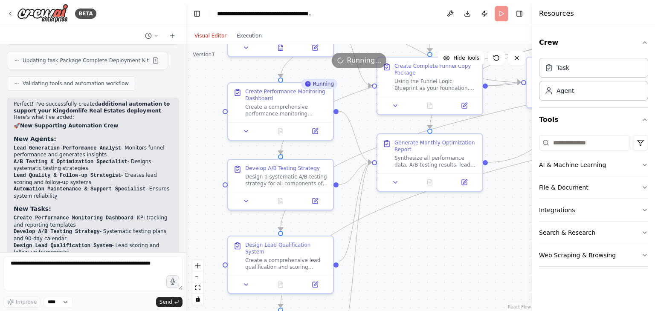
drag, startPoint x: 452, startPoint y: 242, endPoint x: 470, endPoint y: 284, distance: 45.4
click at [470, 284] on div ".deletable-edge-delete-btn { width: 20px; height: 20px; border: 0px solid #ffff…" at bounding box center [359, 177] width 346 height 267
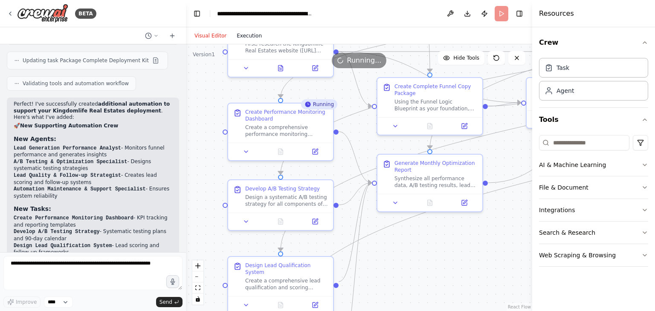
click at [243, 32] on button "Execution" at bounding box center [248, 36] width 35 height 10
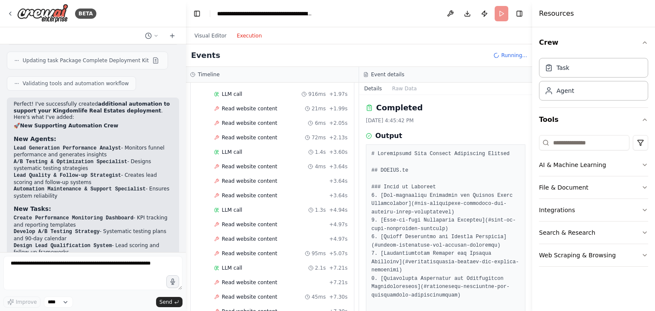
scroll to position [43, 0]
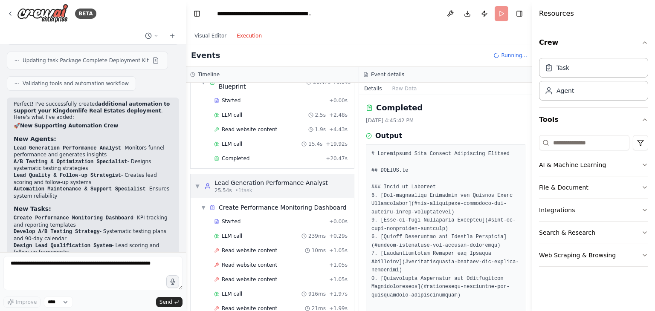
click at [198, 180] on div "▼ Lead Generation Performance Analyst 25.54s • 1 task" at bounding box center [261, 186] width 133 height 15
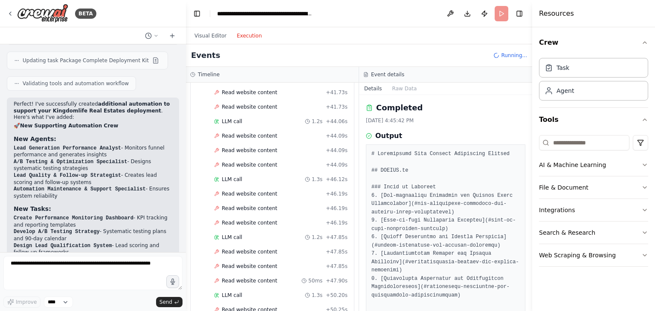
scroll to position [1432, 0]
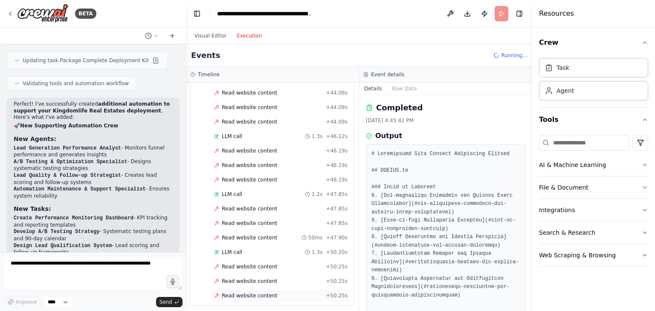
click at [287, 292] on div "Read website content + 50.25s" at bounding box center [280, 295] width 133 height 7
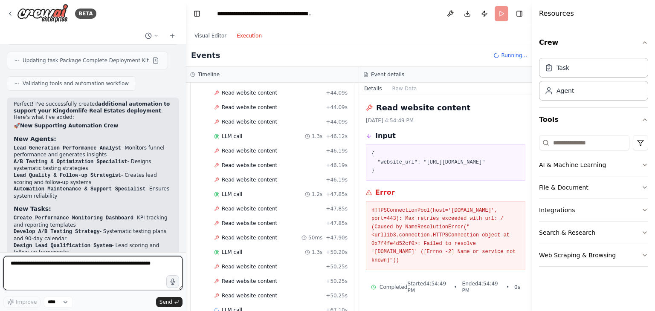
click at [81, 277] on textarea at bounding box center [92, 273] width 179 height 34
paste textarea "**********"
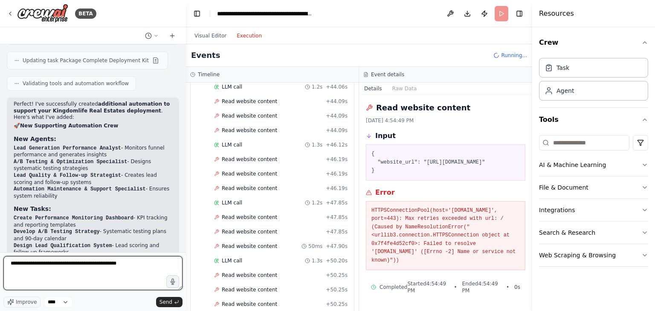
scroll to position [1440, 0]
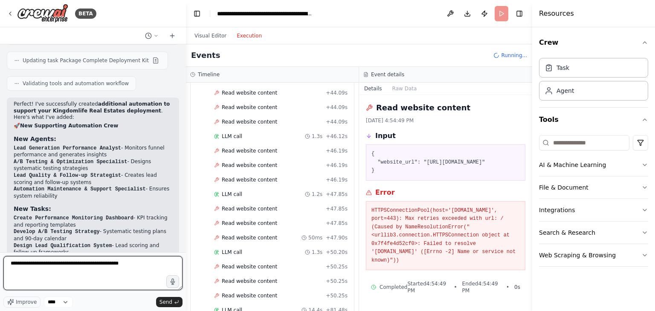
type textarea "**********"
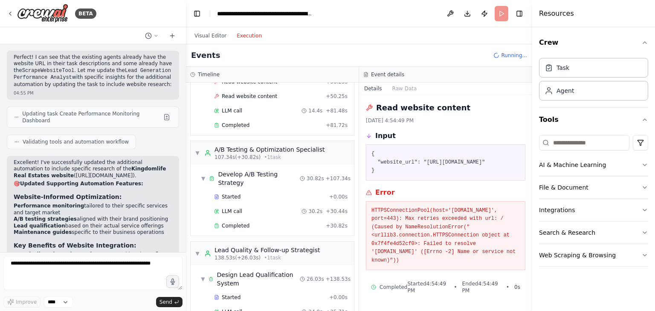
scroll to position [1737, 0]
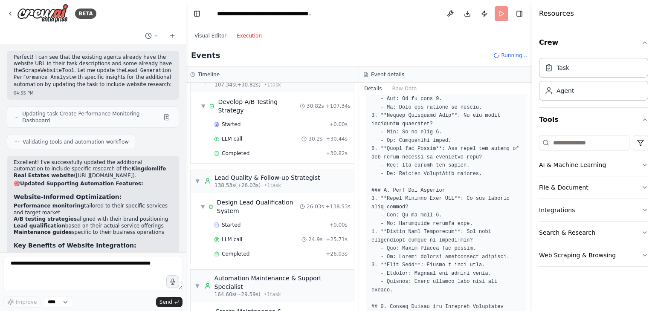
scroll to position [1919, 0]
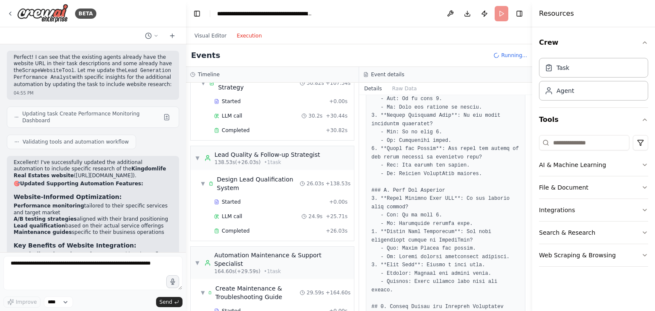
drag, startPoint x: 529, startPoint y: 175, endPoint x: 523, endPoint y: 203, distance: 29.1
click at [523, 203] on div "BETA 04:38 PM ▶ Thought process I'll help you architect and build this comprehe…" at bounding box center [327, 155] width 655 height 311
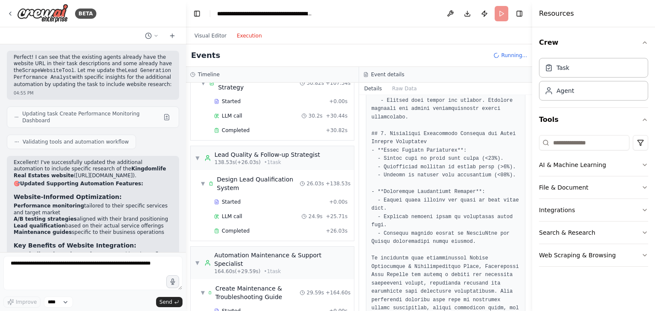
scroll to position [1187, 0]
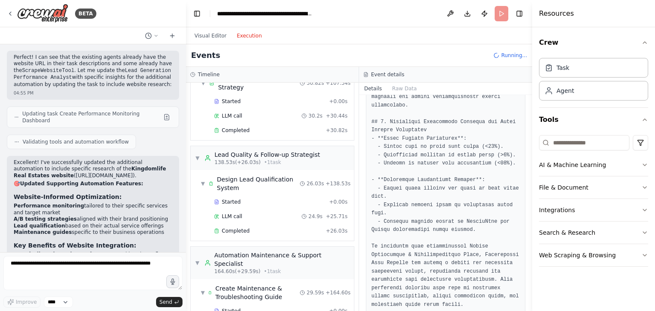
click at [530, 205] on button "Toggle Sidebar" at bounding box center [531, 155] width 7 height 311
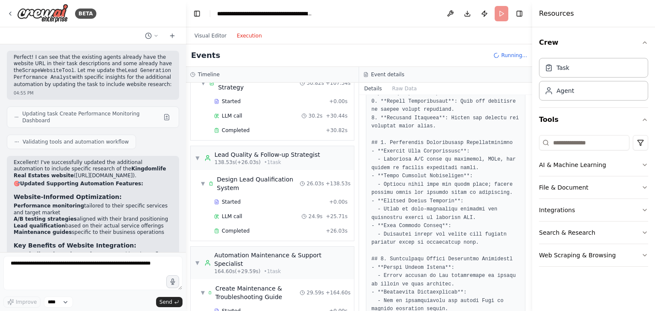
scroll to position [620, 0]
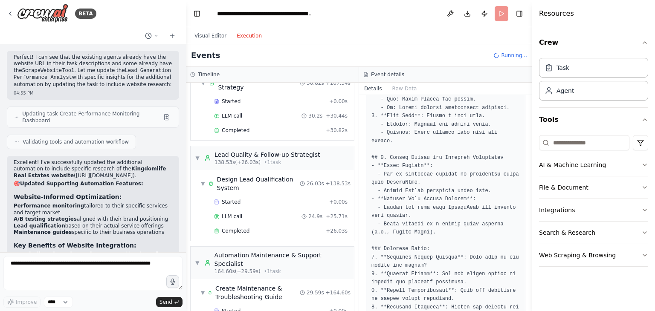
click at [529, 166] on button "Toggle Sidebar" at bounding box center [531, 155] width 7 height 311
click at [351, 275] on div "▼ Lead Generation Funnel Architect 5.04s (+20.47s) • 1 task ▼ Design Funnel Log…" at bounding box center [272, 197] width 173 height 228
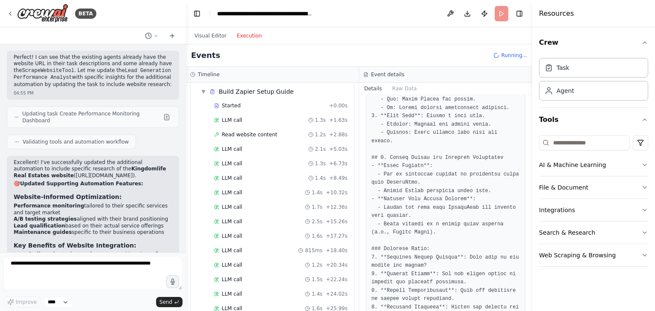
scroll to position [2476, 0]
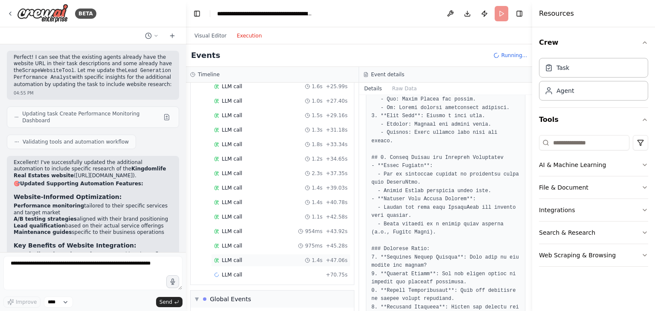
click at [318, 254] on div "LLM call 1.4s + 47.06s" at bounding box center [280, 260] width 139 height 13
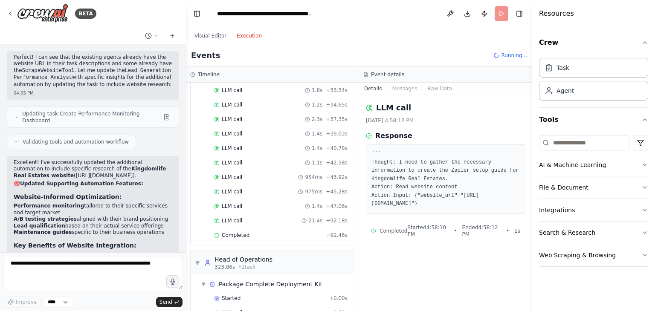
scroll to position [2644, 0]
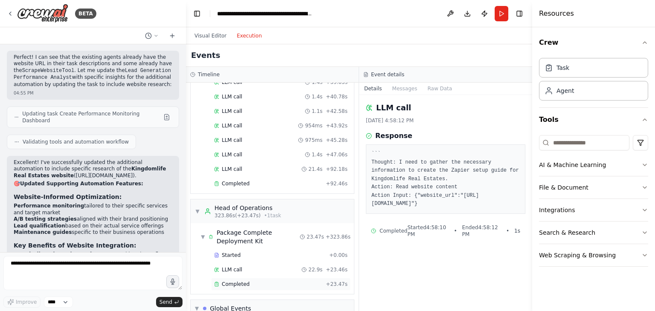
click at [280, 281] on div "Completed" at bounding box center [268, 284] width 108 height 7
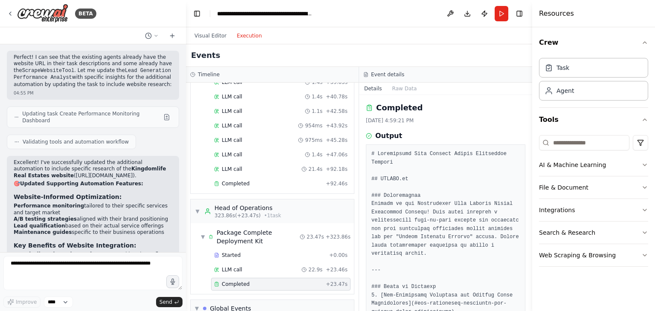
drag, startPoint x: 528, startPoint y: 122, endPoint x: 524, endPoint y: 145, distance: 23.8
click at [524, 145] on div "BETA 04:38 PM ▶ Thought process I'll help you architect and build this comprehe…" at bounding box center [327, 155] width 655 height 311
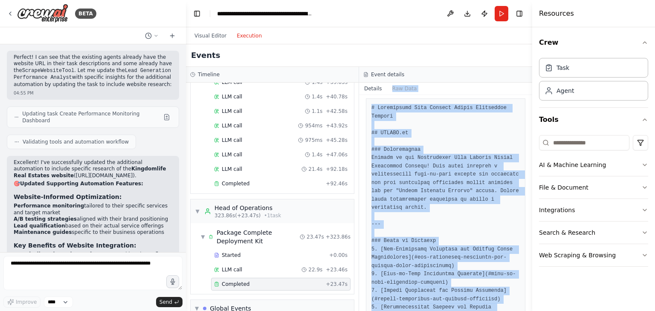
scroll to position [0, 0]
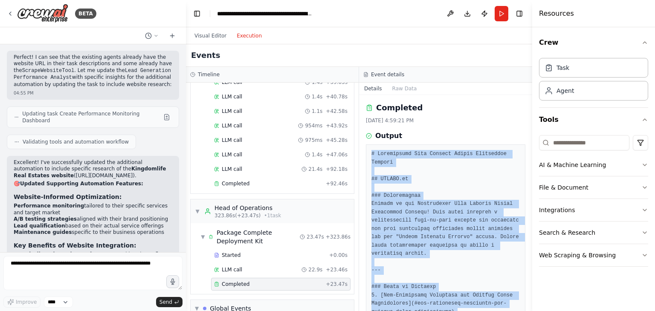
drag, startPoint x: 485, startPoint y: 289, endPoint x: 368, endPoint y: 149, distance: 182.7
copy pre "# Kingdomlife Real Estates Master Deployment Package ## README.md ### Introduct…"
